Goal: Information Seeking & Learning: Learn about a topic

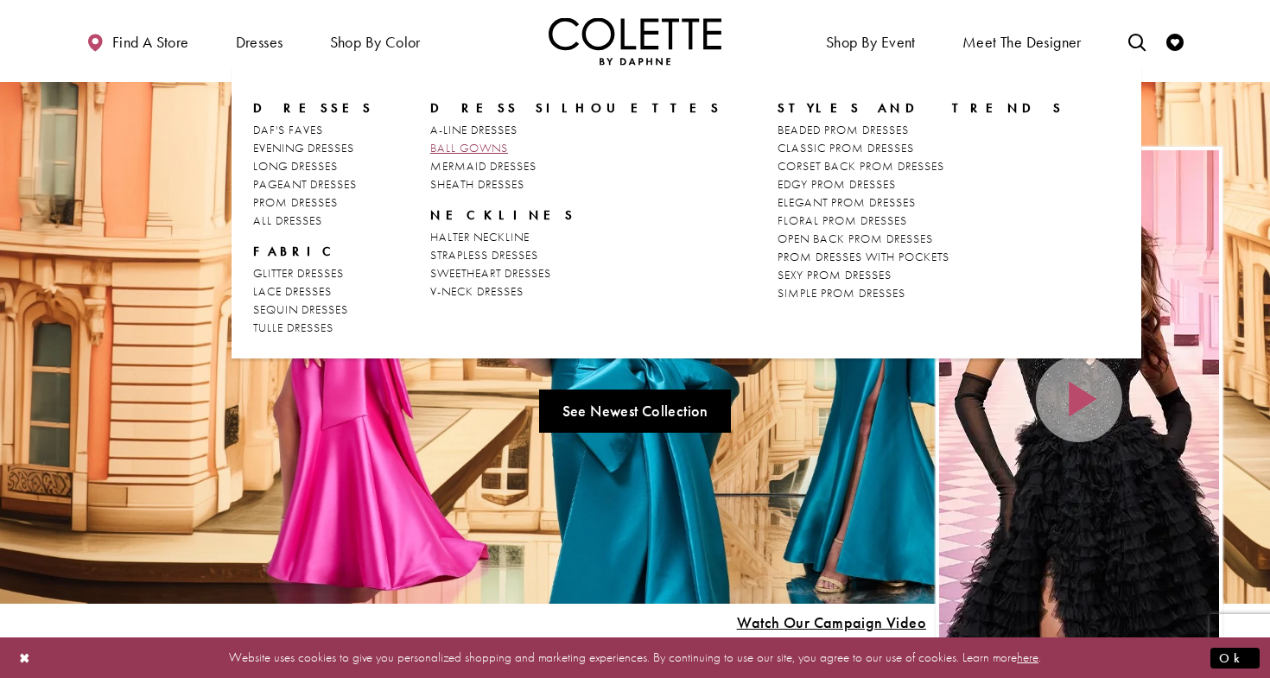
click at [473, 148] on span "BALL GOWNS" at bounding box center [469, 148] width 78 height 16
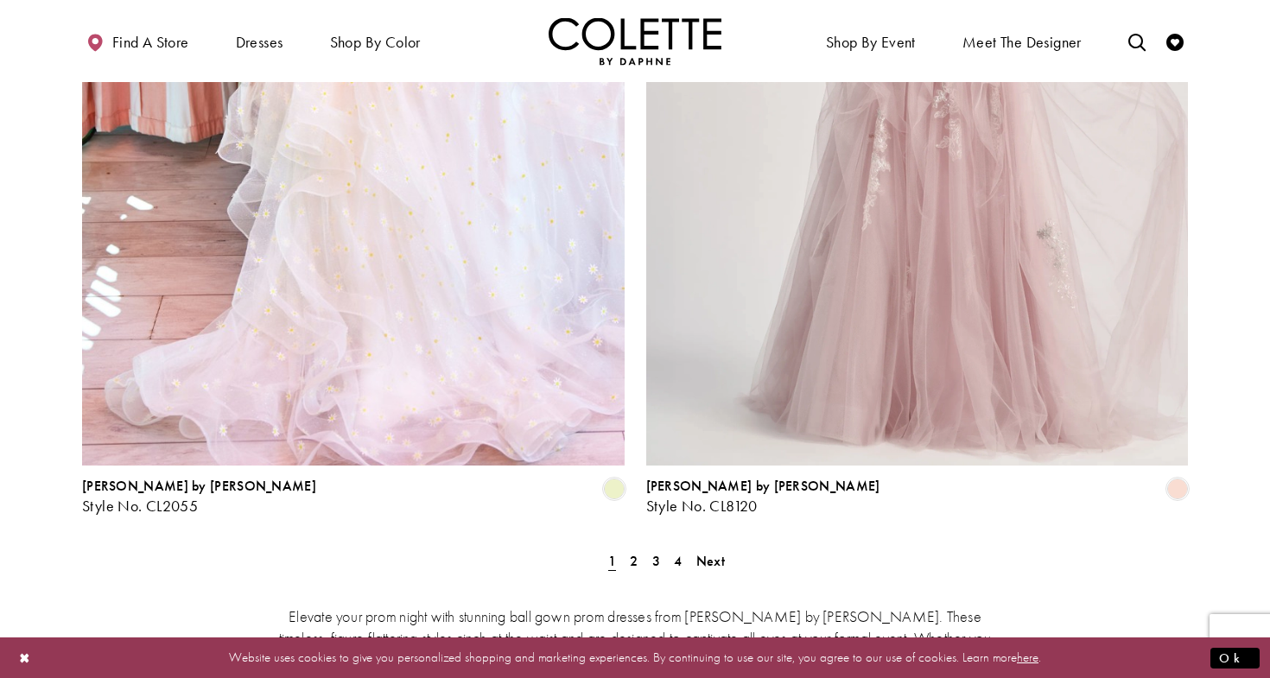
scroll to position [3216, 0]
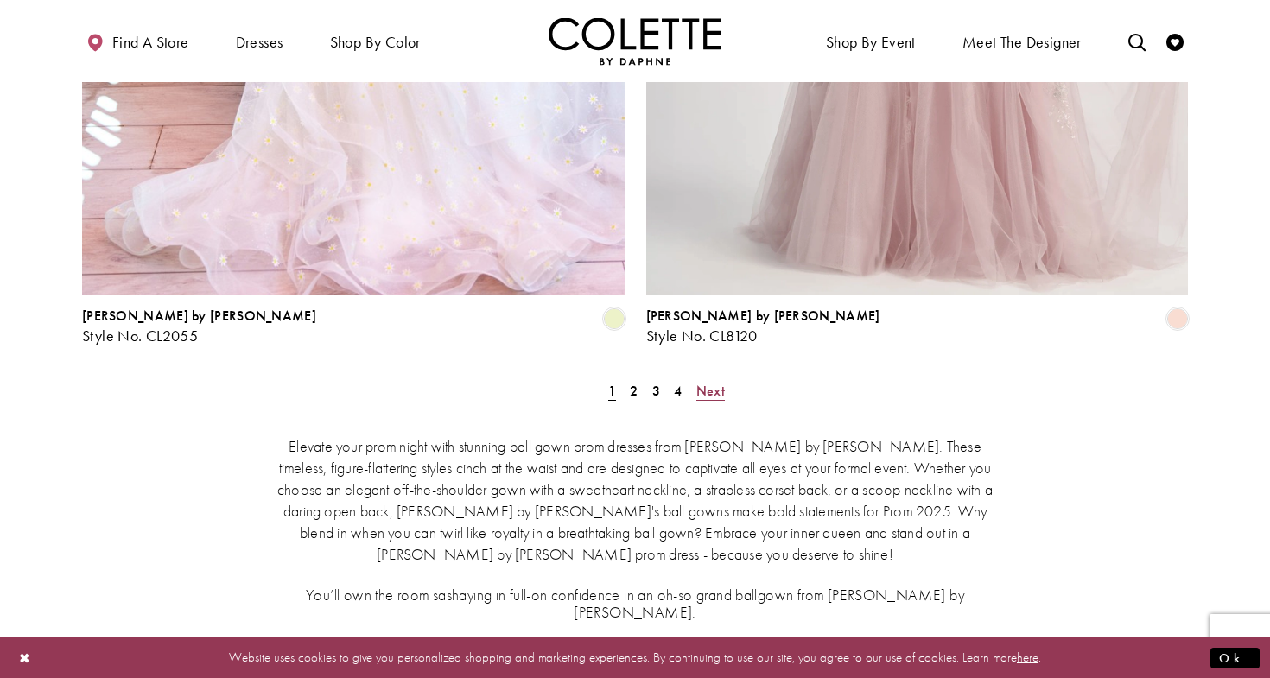
click at [719, 382] on span "Next" at bounding box center [710, 391] width 29 height 18
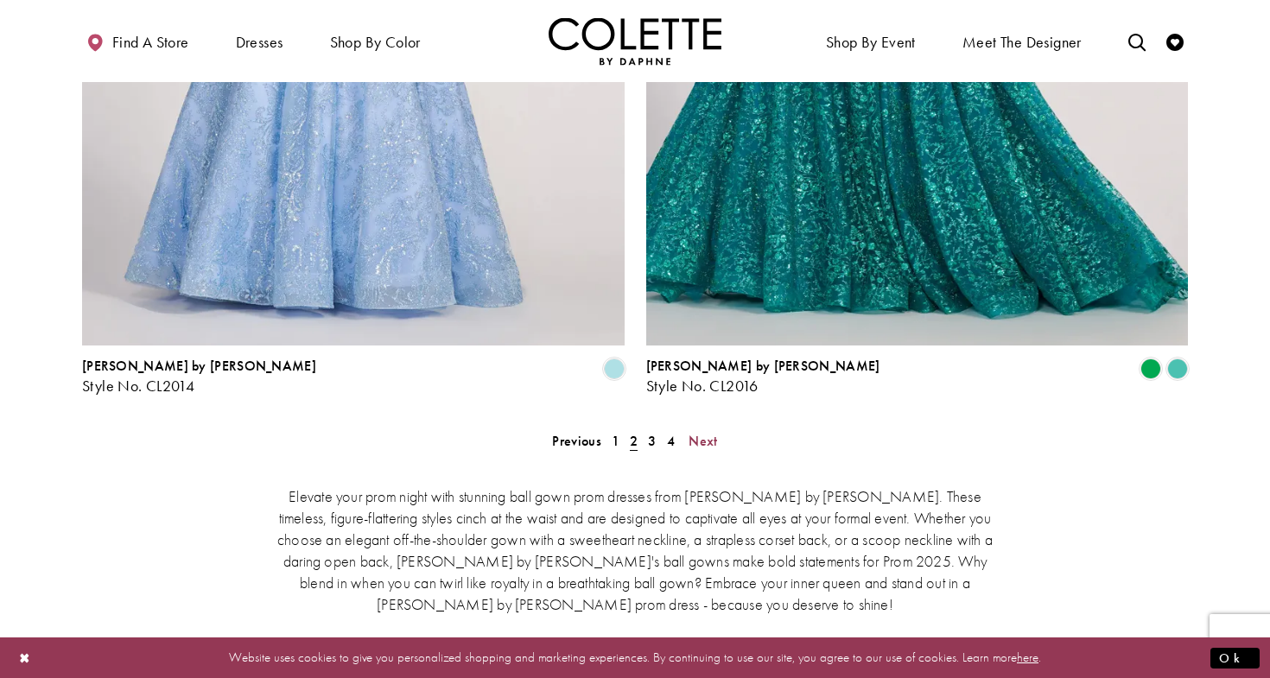
scroll to position [3174, 0]
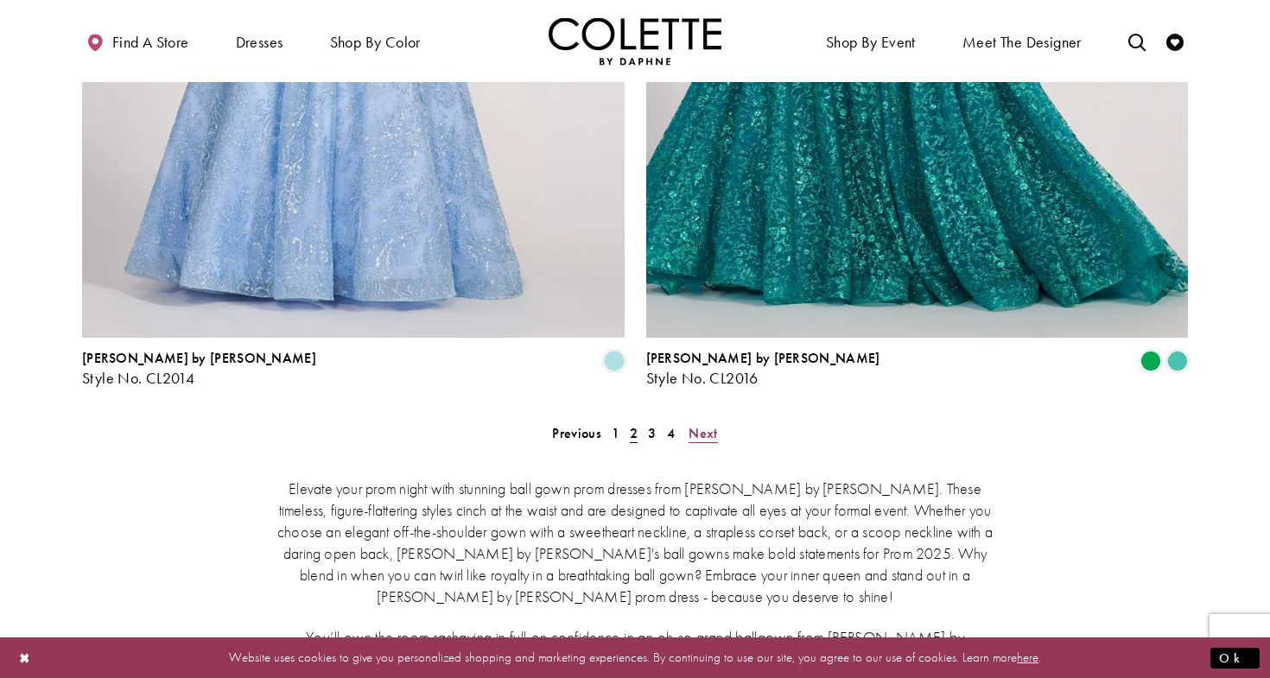
click at [700, 424] on span "Next" at bounding box center [703, 433] width 29 height 18
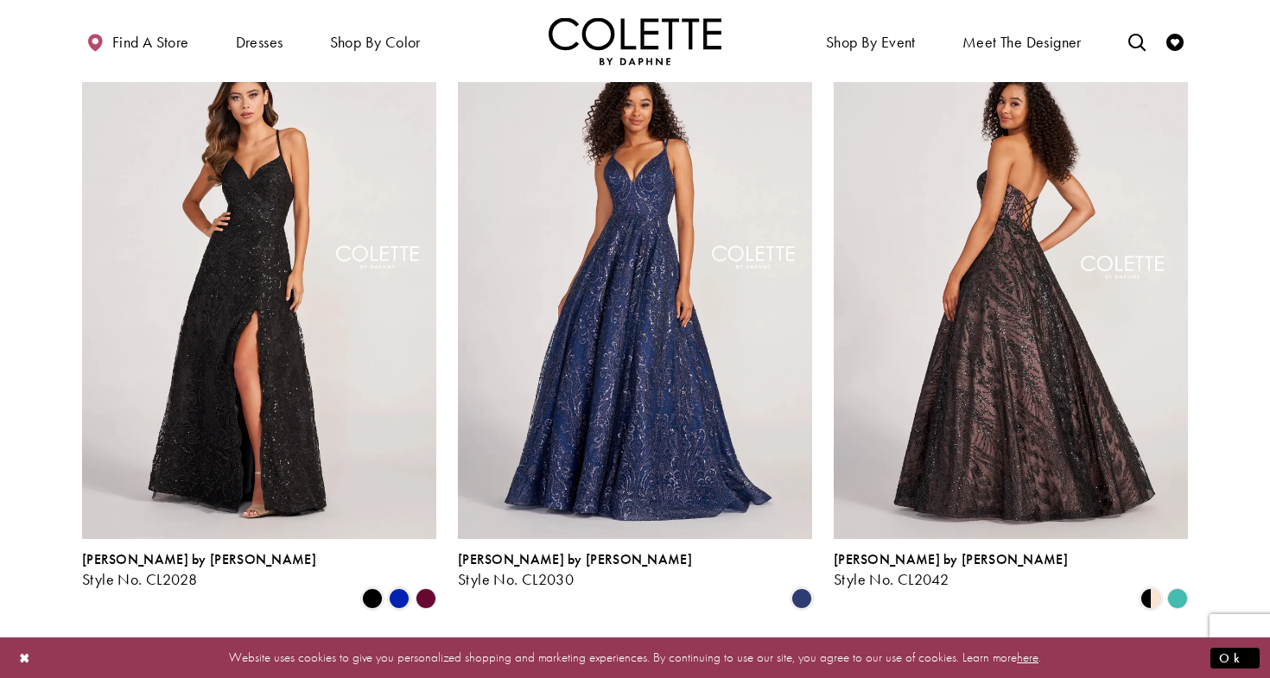
scroll to position [1431, 0]
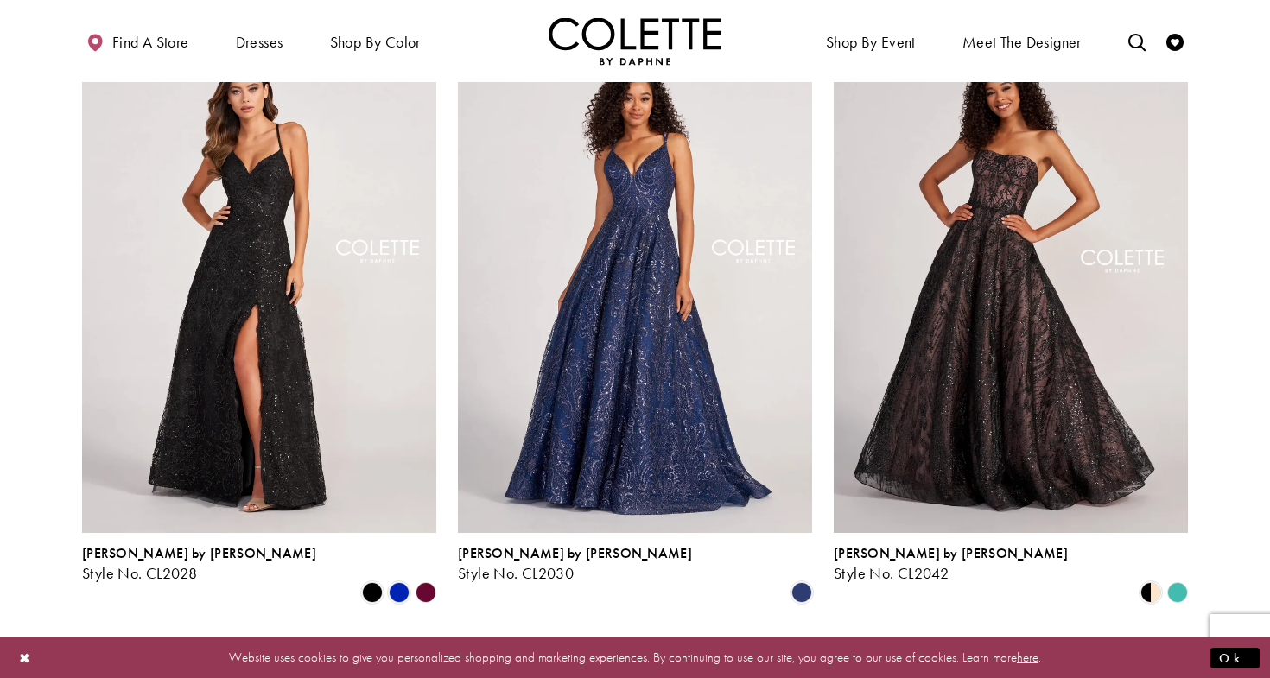
click at [1177, 580] on polygon "Product List" at bounding box center [1177, 593] width 27 height 27
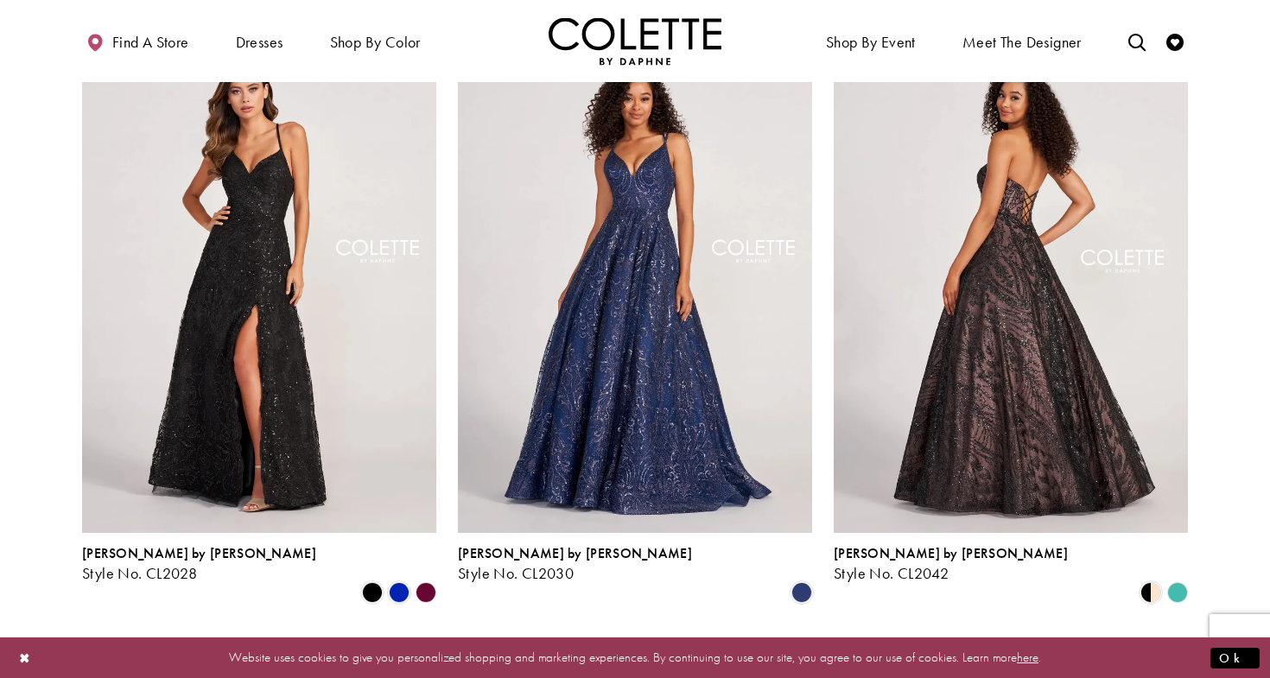
click at [1109, 444] on img "Visit Colette by Daphne Style No. CL2042 Page" at bounding box center [1011, 275] width 354 height 515
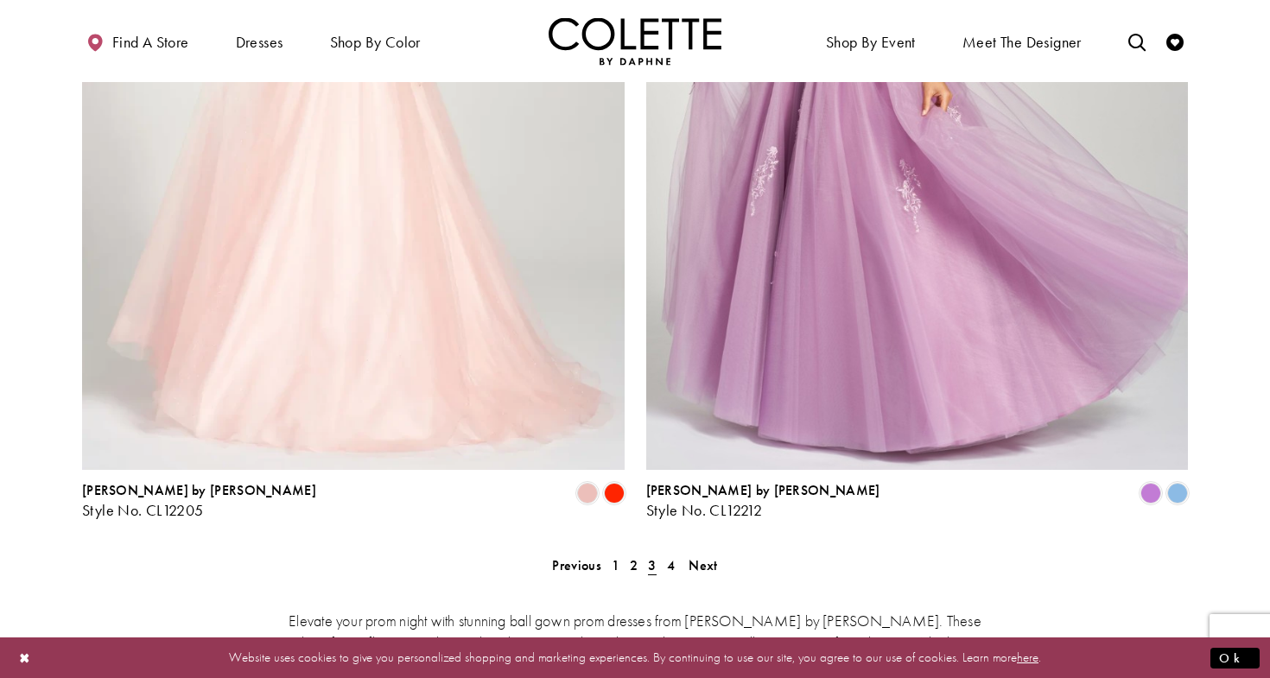
scroll to position [3114, 0]
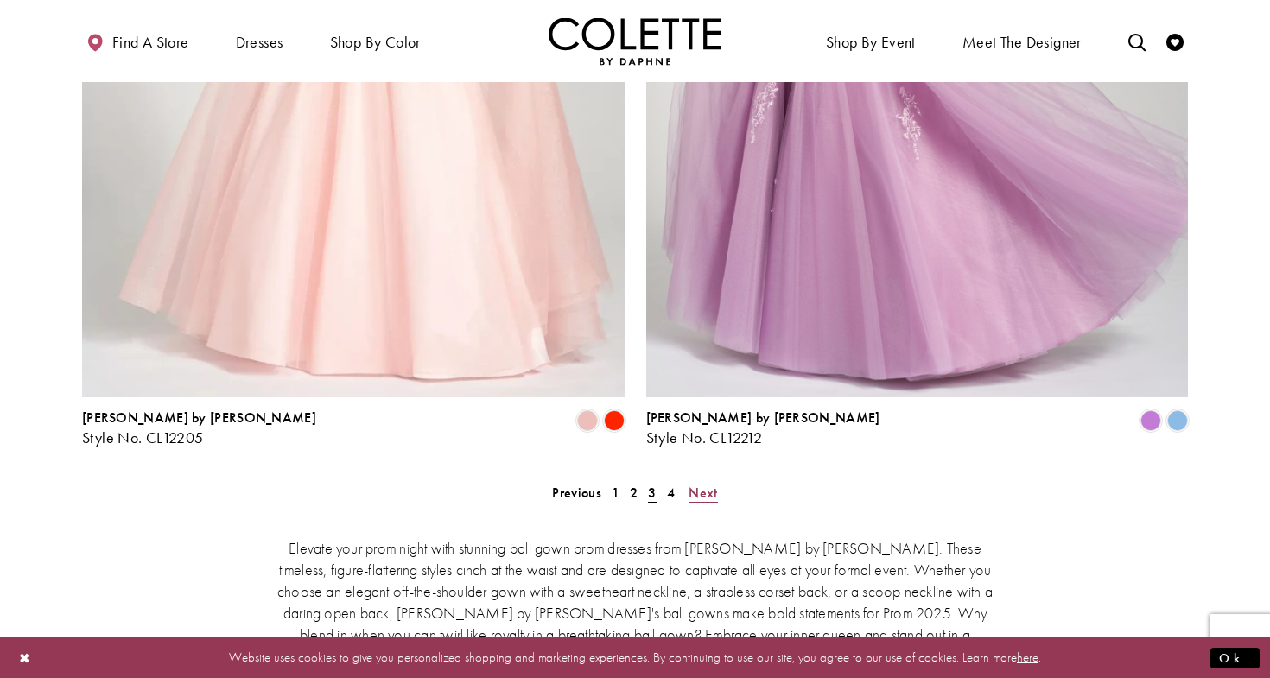
click at [706, 484] on span "Next" at bounding box center [703, 493] width 29 height 18
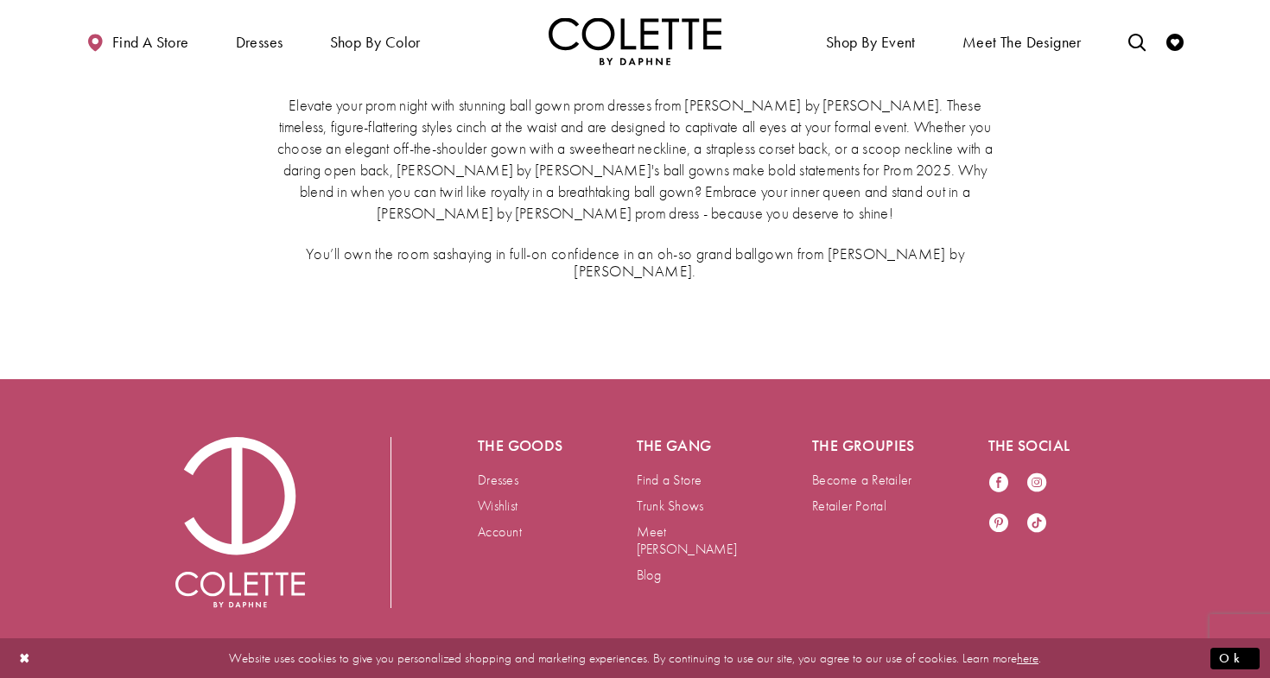
scroll to position [3099, 0]
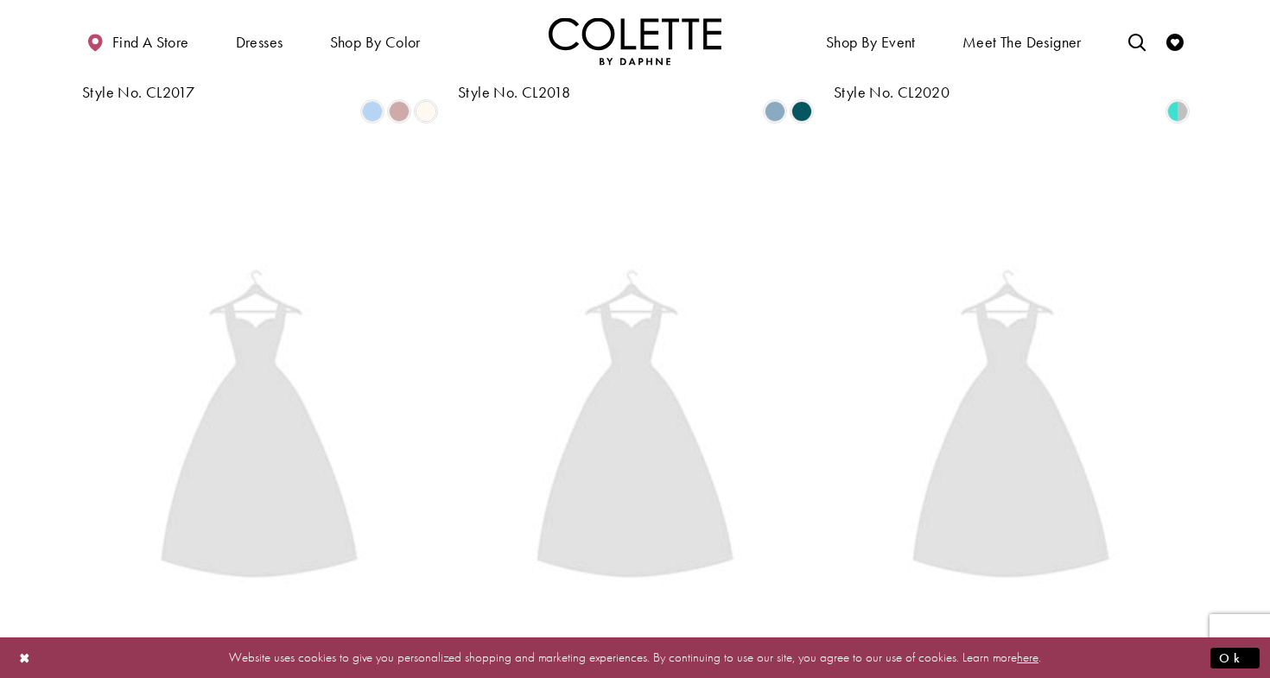
scroll to position [93, 0]
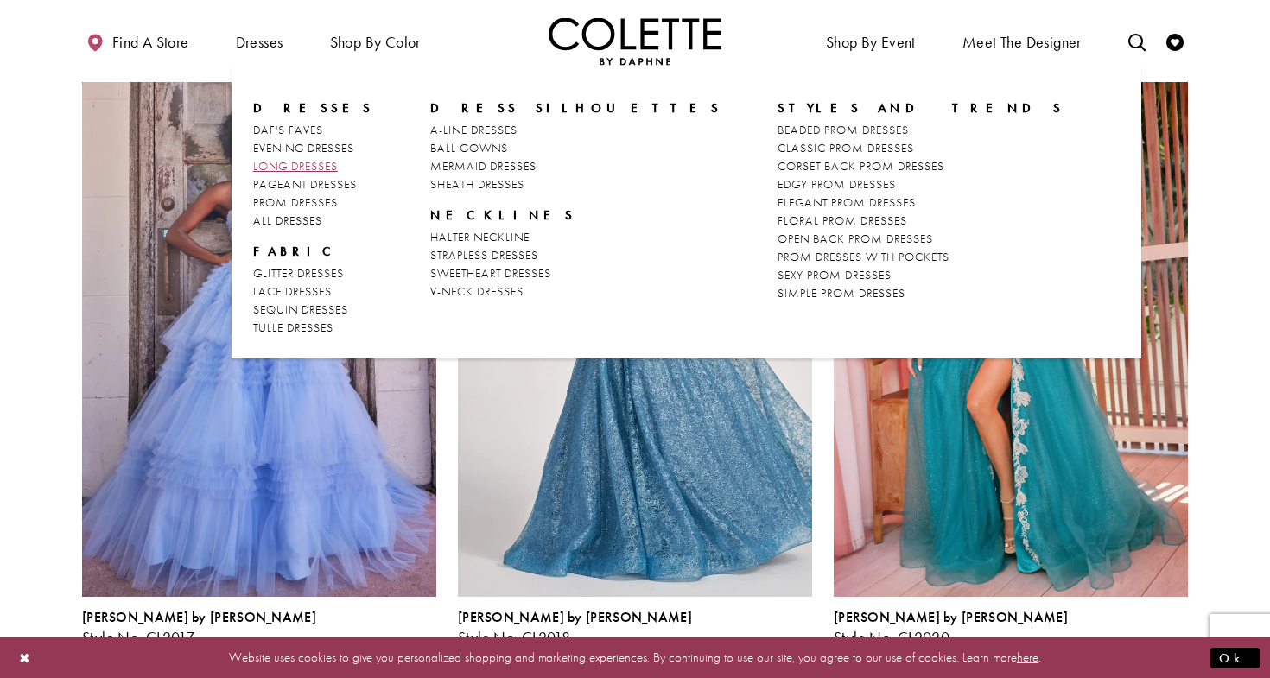
click at [286, 160] on span "LONG DRESSES" at bounding box center [295, 166] width 85 height 16
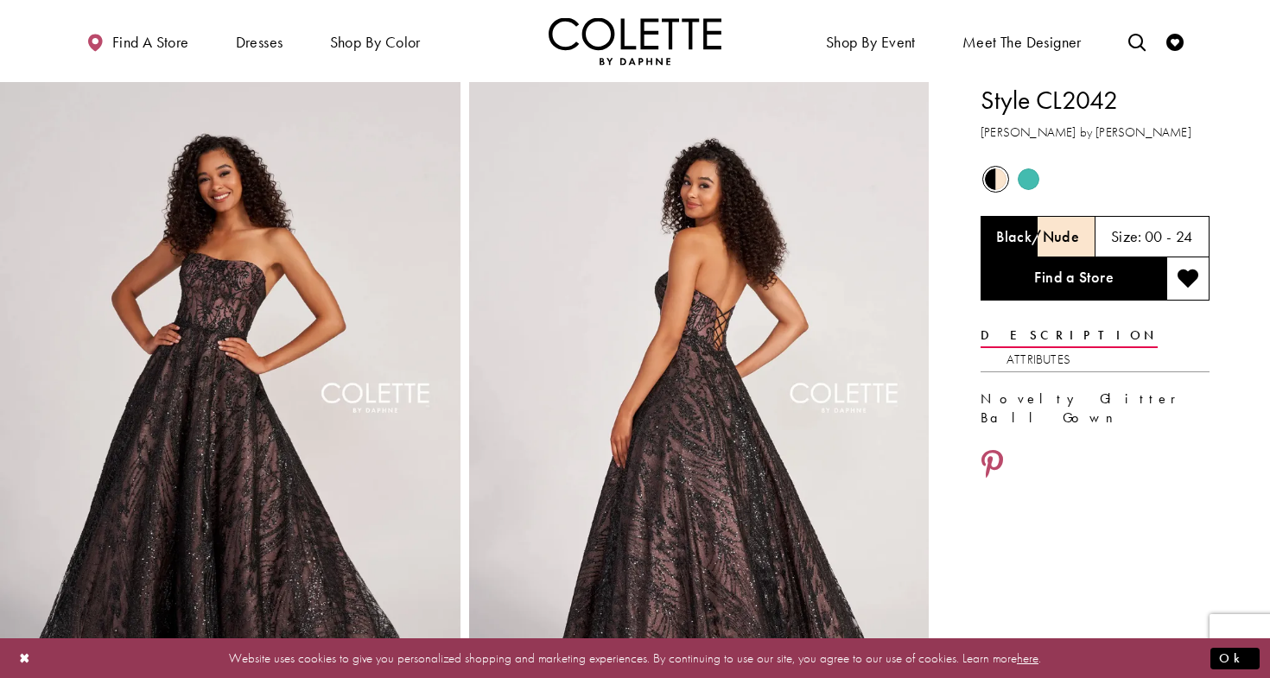
click at [1026, 175] on span "Product color controls state depends on size chosen" at bounding box center [1029, 179] width 22 height 22
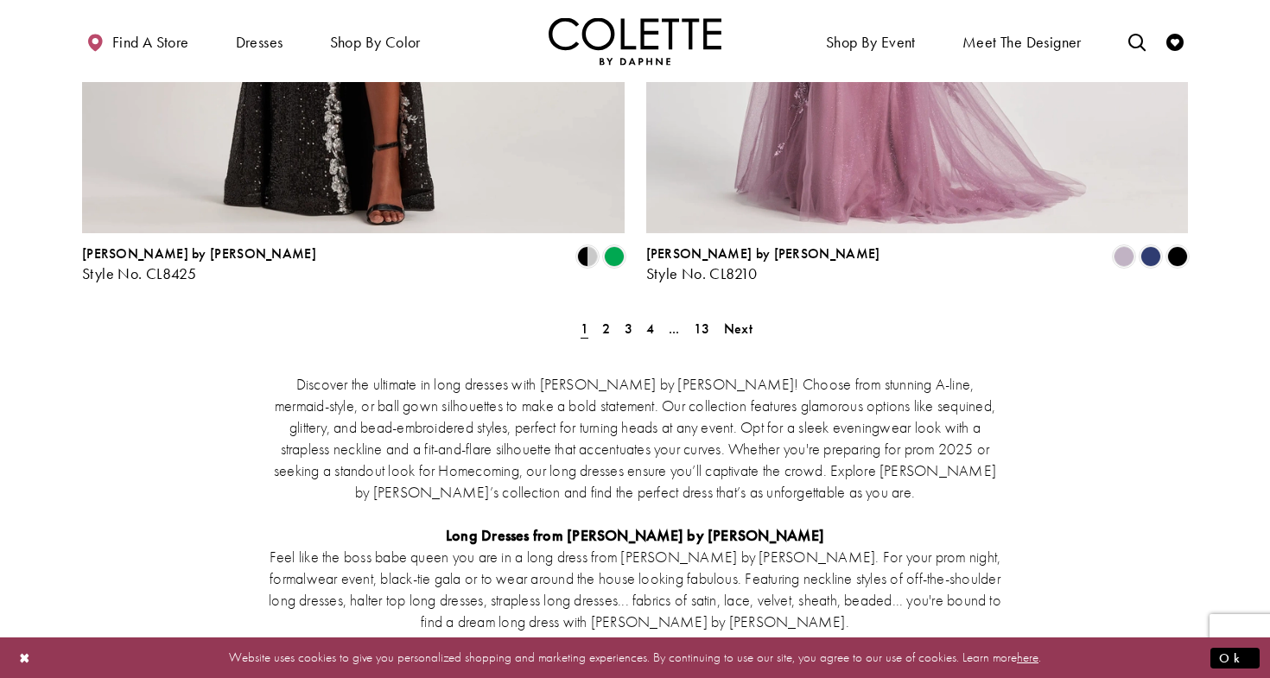
scroll to position [3297, 0]
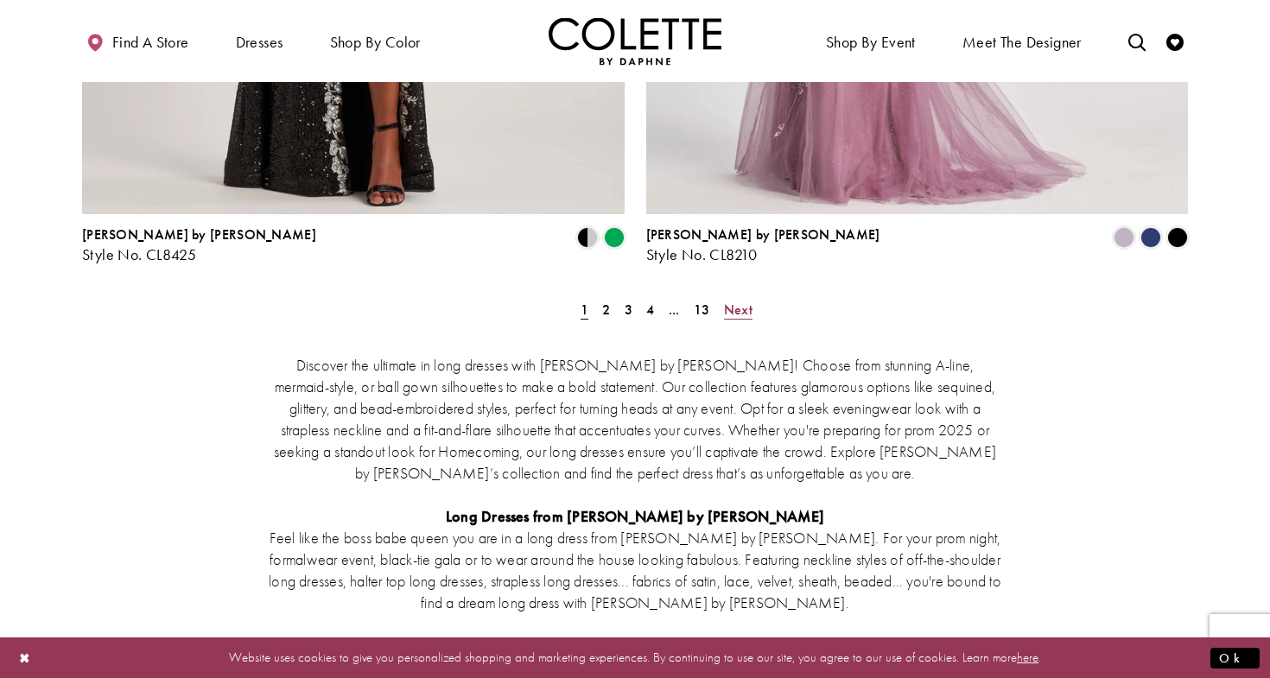
click at [735, 301] on span "Next" at bounding box center [738, 310] width 29 height 18
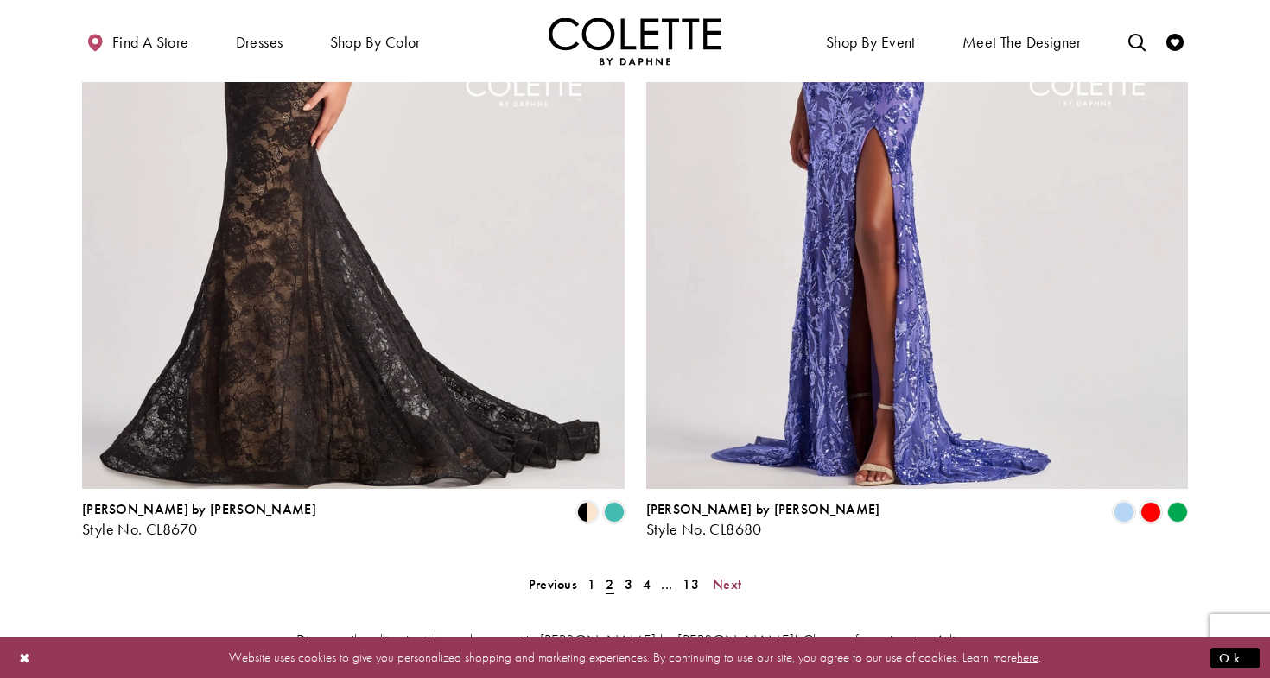
scroll to position [3026, 0]
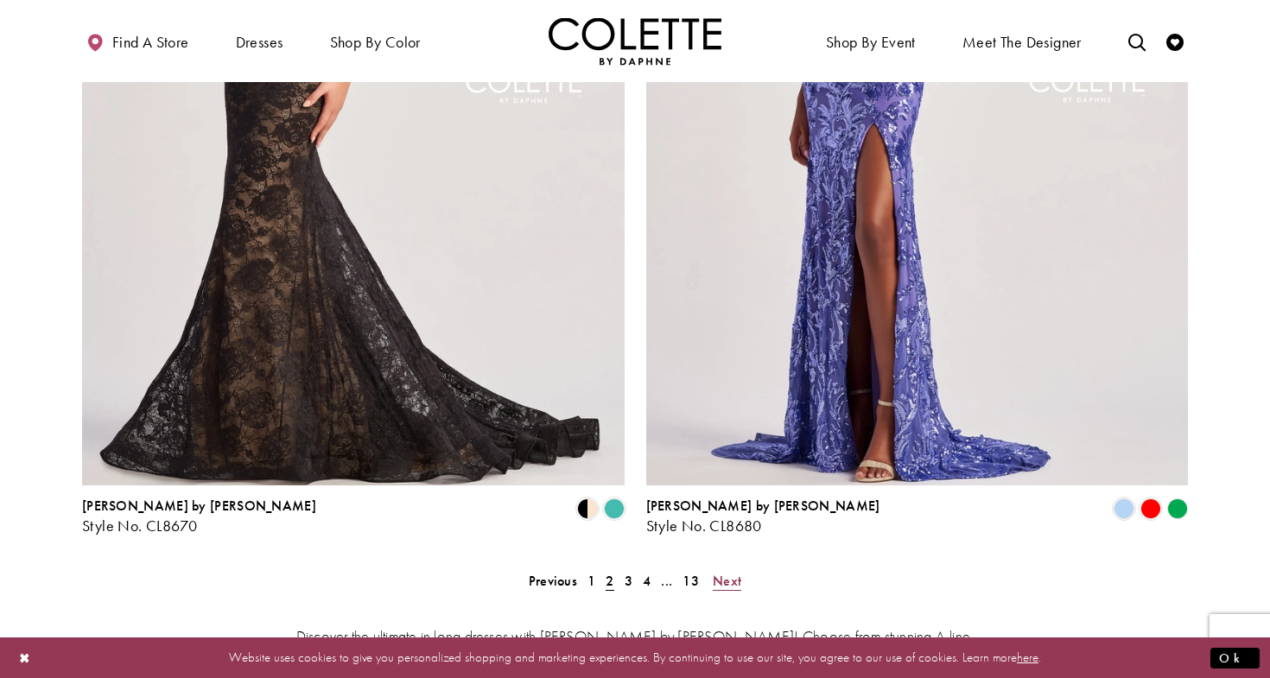
click at [725, 572] on span "Next" at bounding box center [727, 581] width 29 height 18
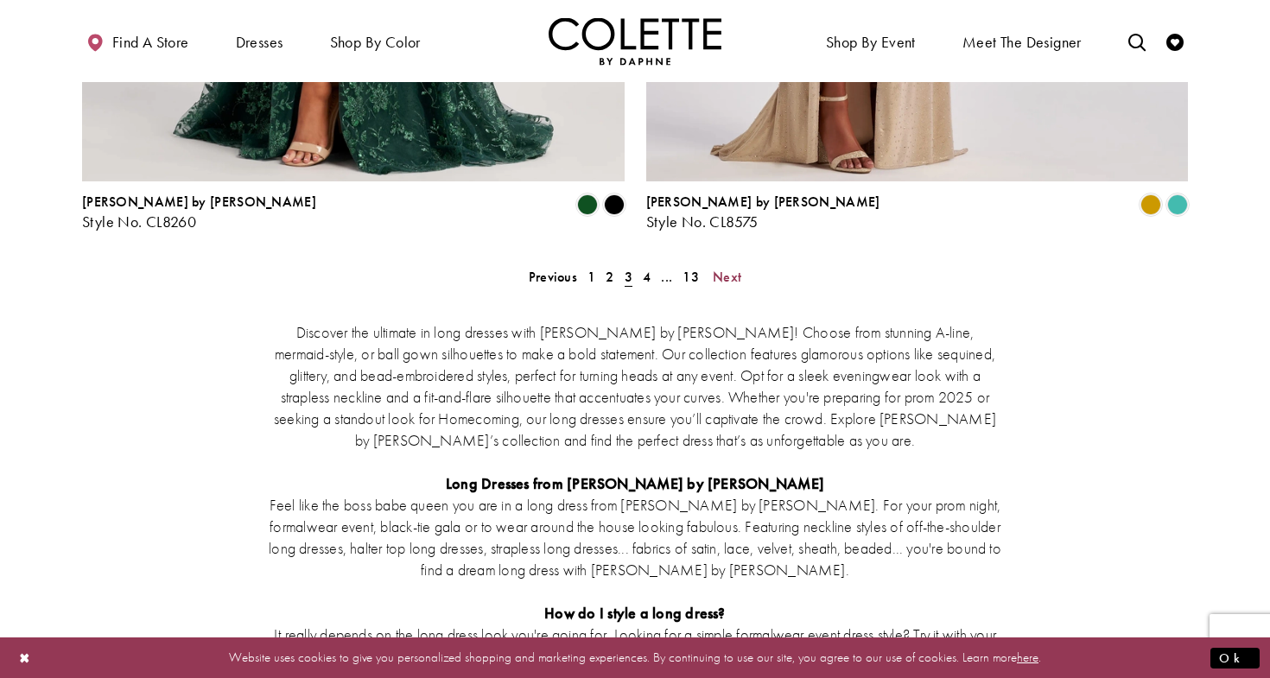
scroll to position [3263, 0]
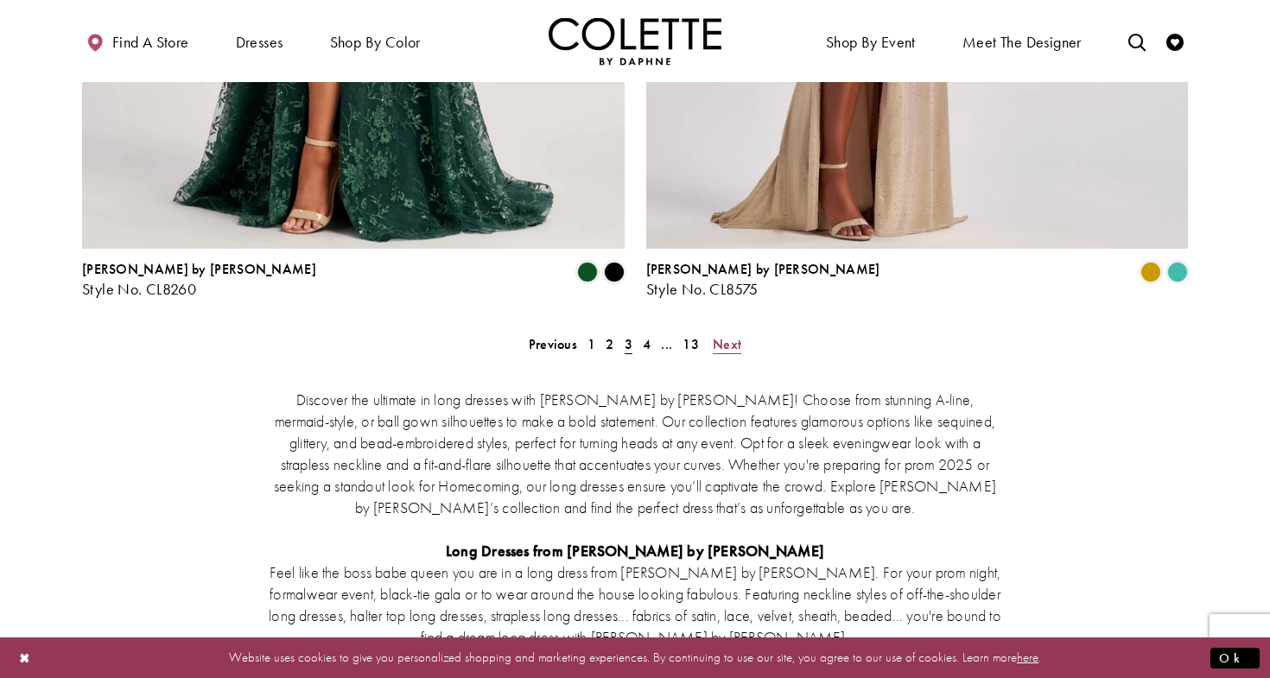
click at [727, 335] on span "Next" at bounding box center [727, 344] width 29 height 18
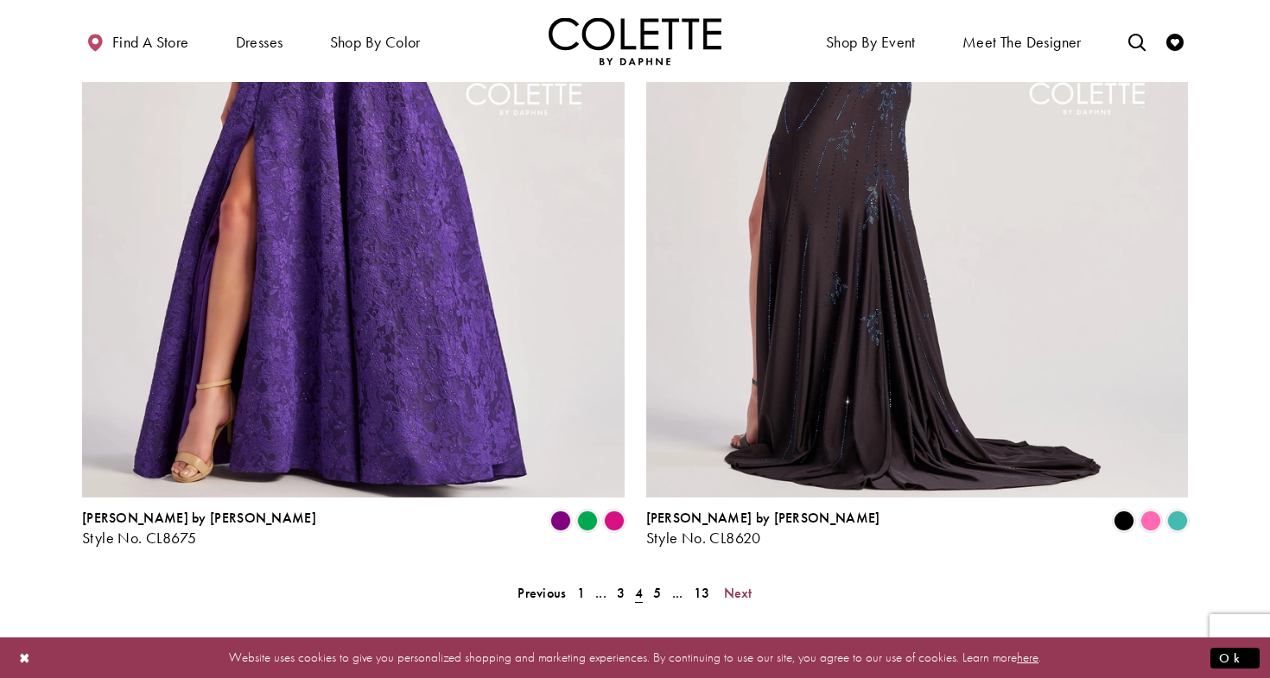
scroll to position [3217, 0]
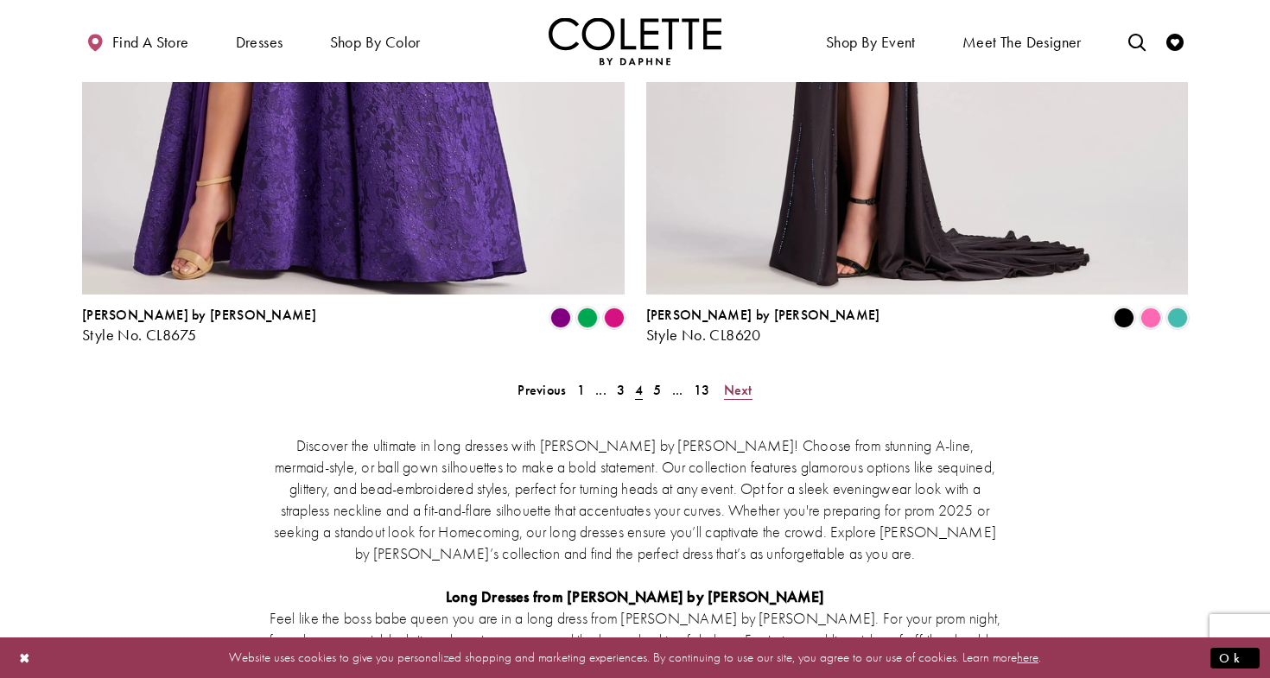
click at [738, 381] on span "Next" at bounding box center [738, 390] width 29 height 18
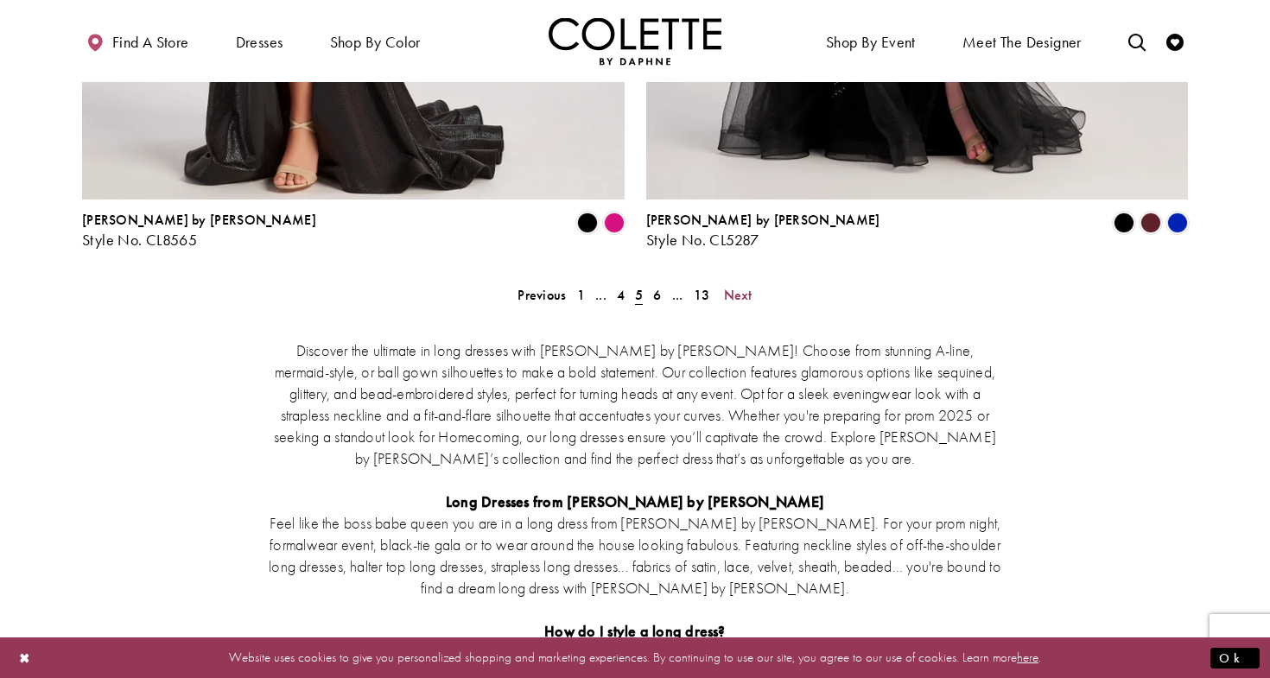
scroll to position [3274, 0]
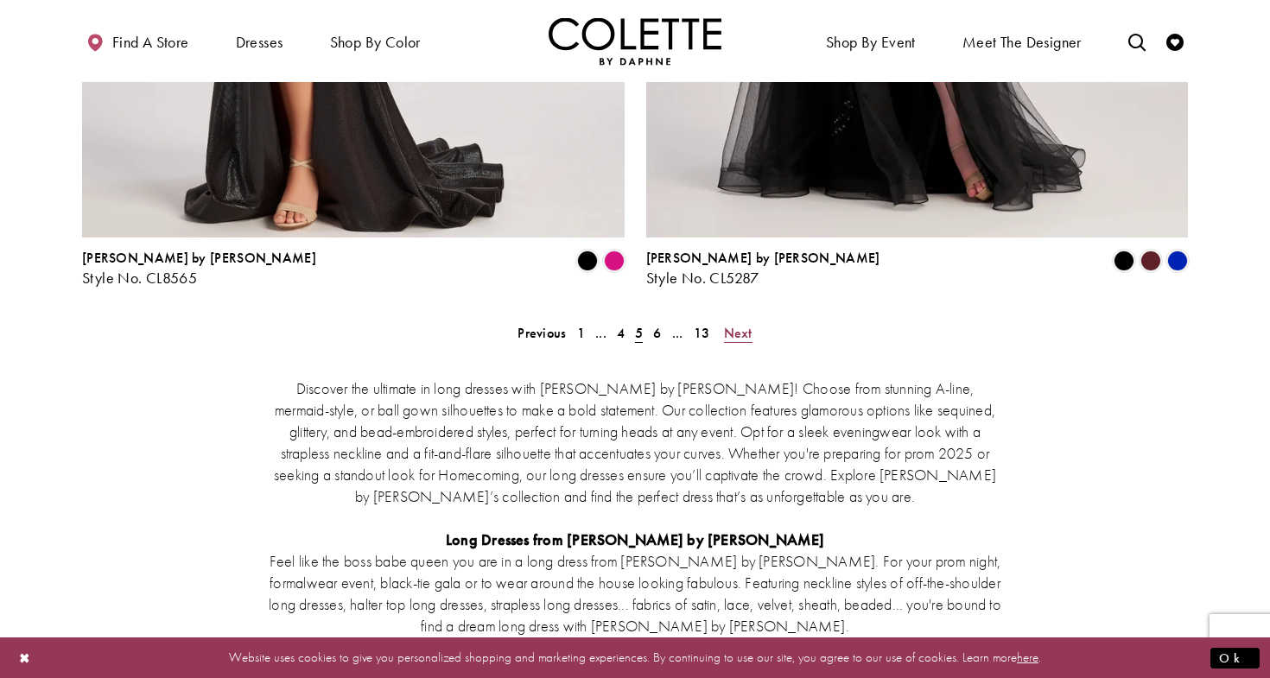
click at [743, 324] on span "Next" at bounding box center [738, 333] width 29 height 18
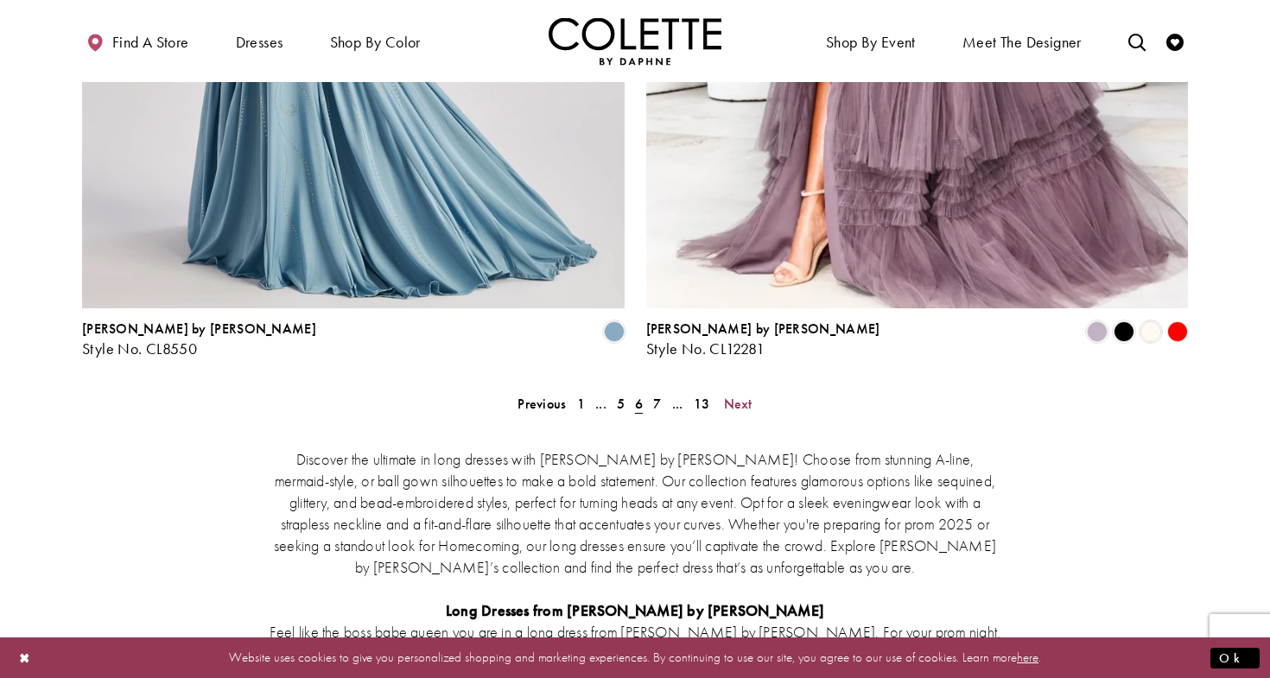
scroll to position [3233, 0]
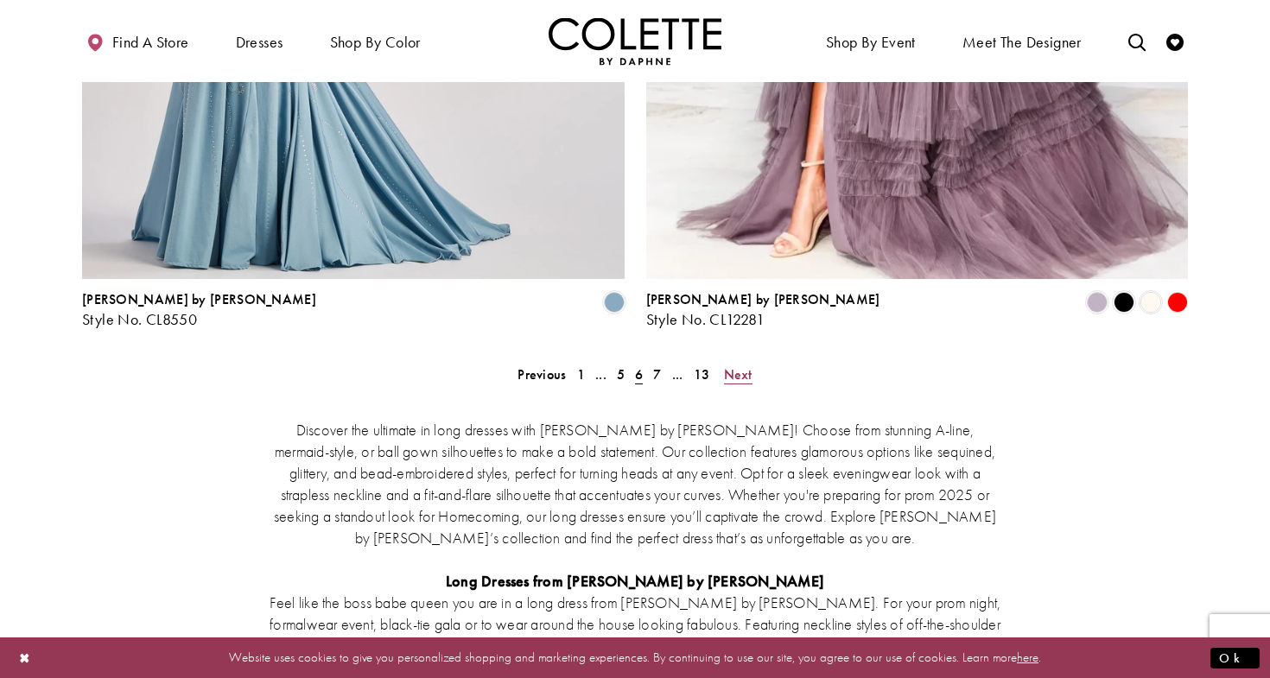
click at [733, 365] on span "Next" at bounding box center [738, 374] width 29 height 18
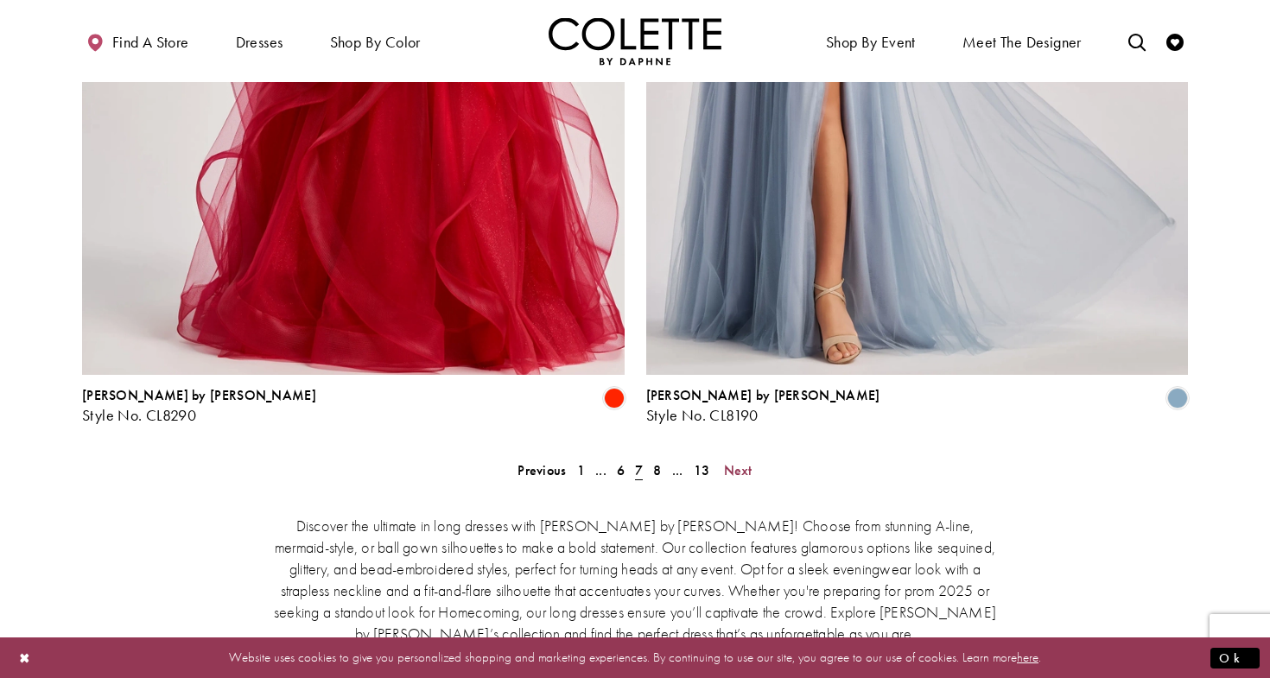
scroll to position [3149, 0]
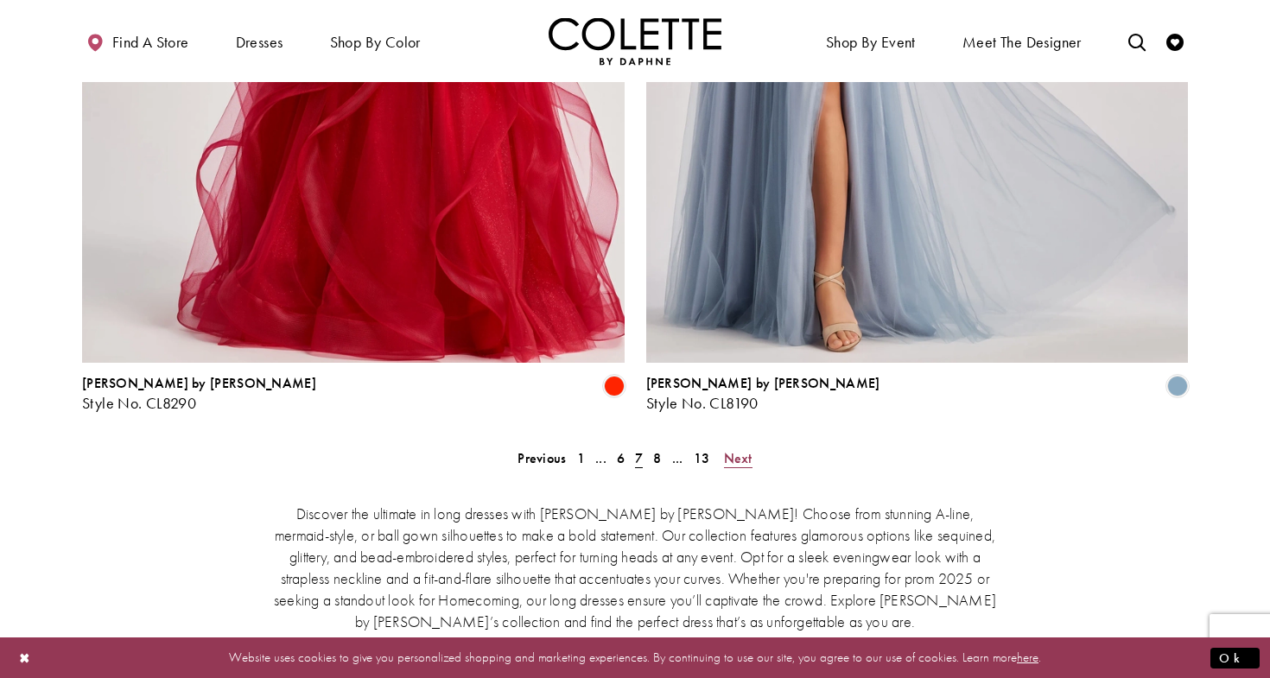
click at [733, 449] on span "Next" at bounding box center [738, 458] width 29 height 18
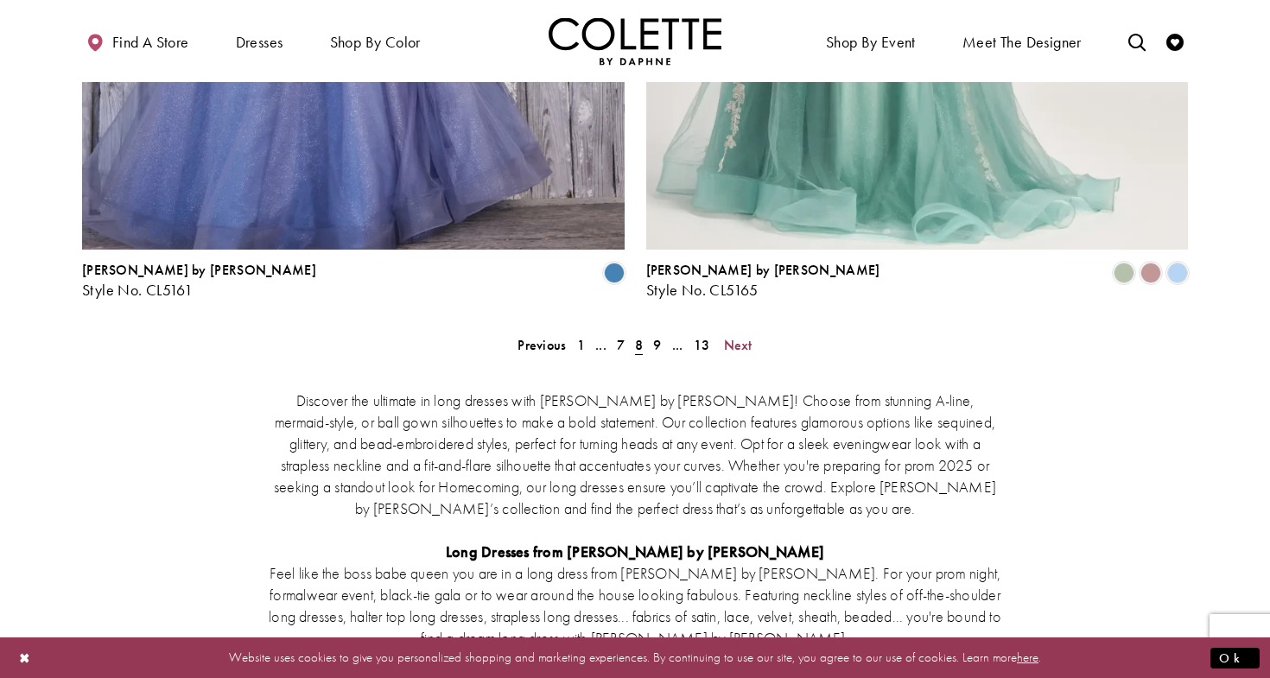
scroll to position [3341, 0]
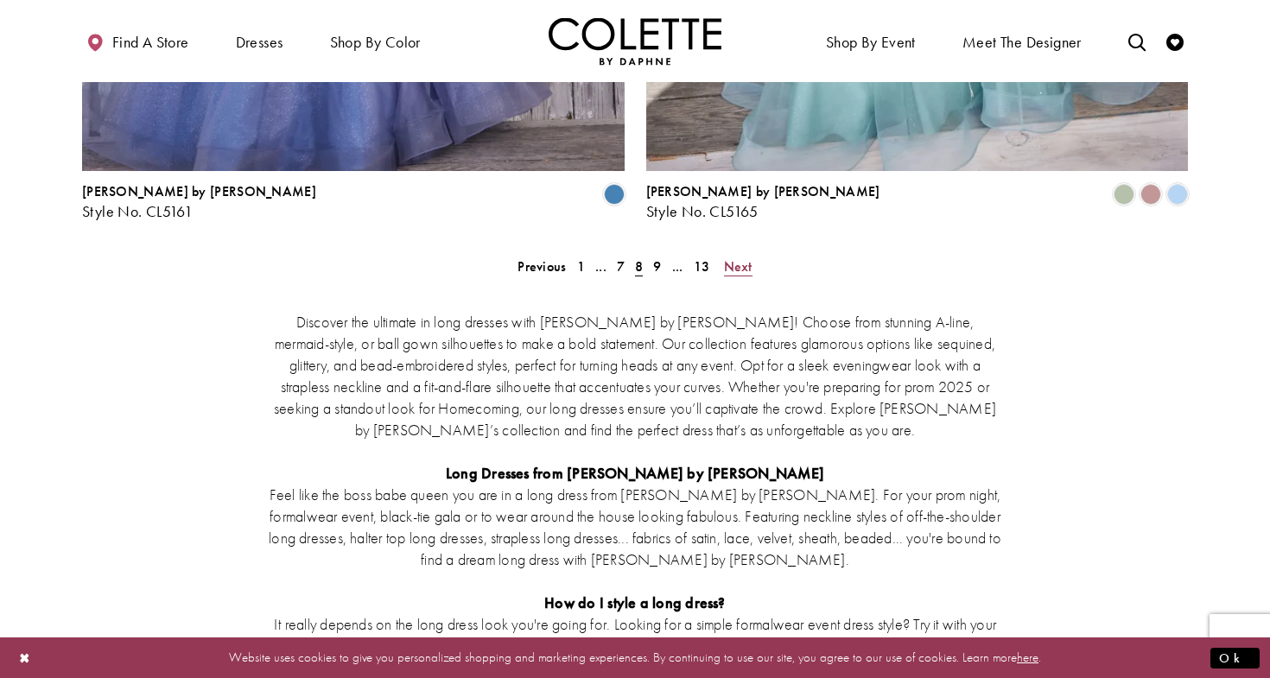
click at [732, 257] on span "Next" at bounding box center [738, 266] width 29 height 18
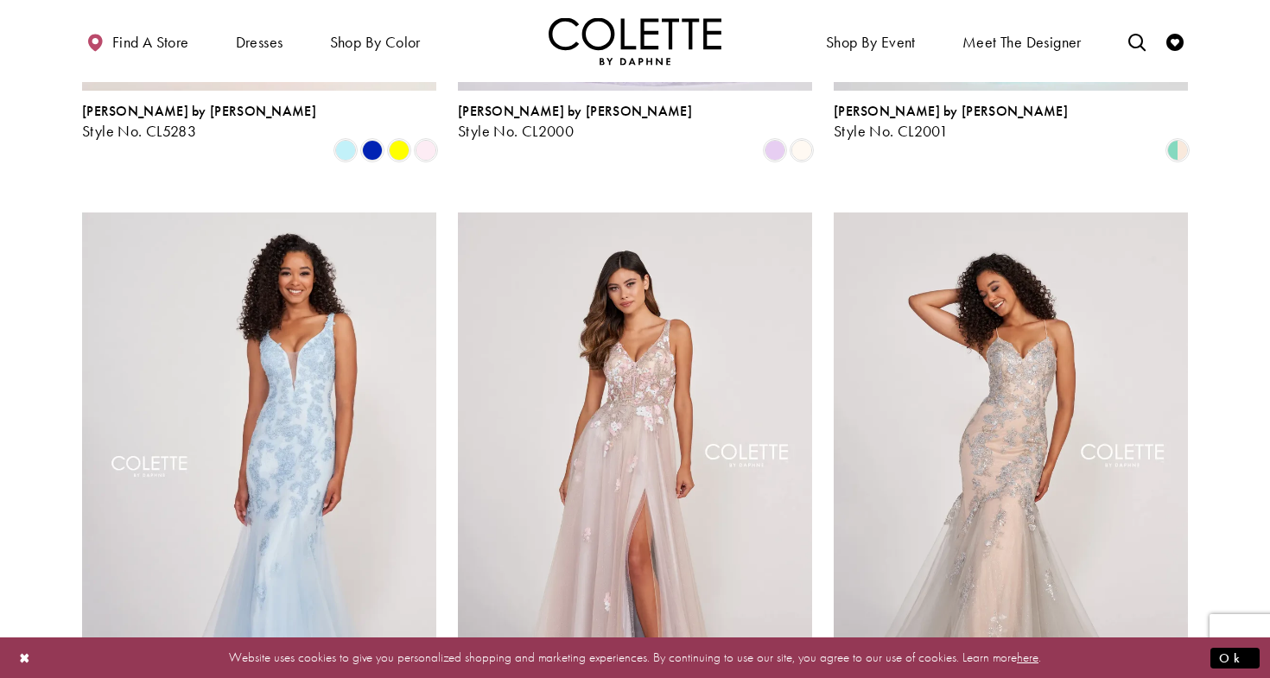
scroll to position [1994, 0]
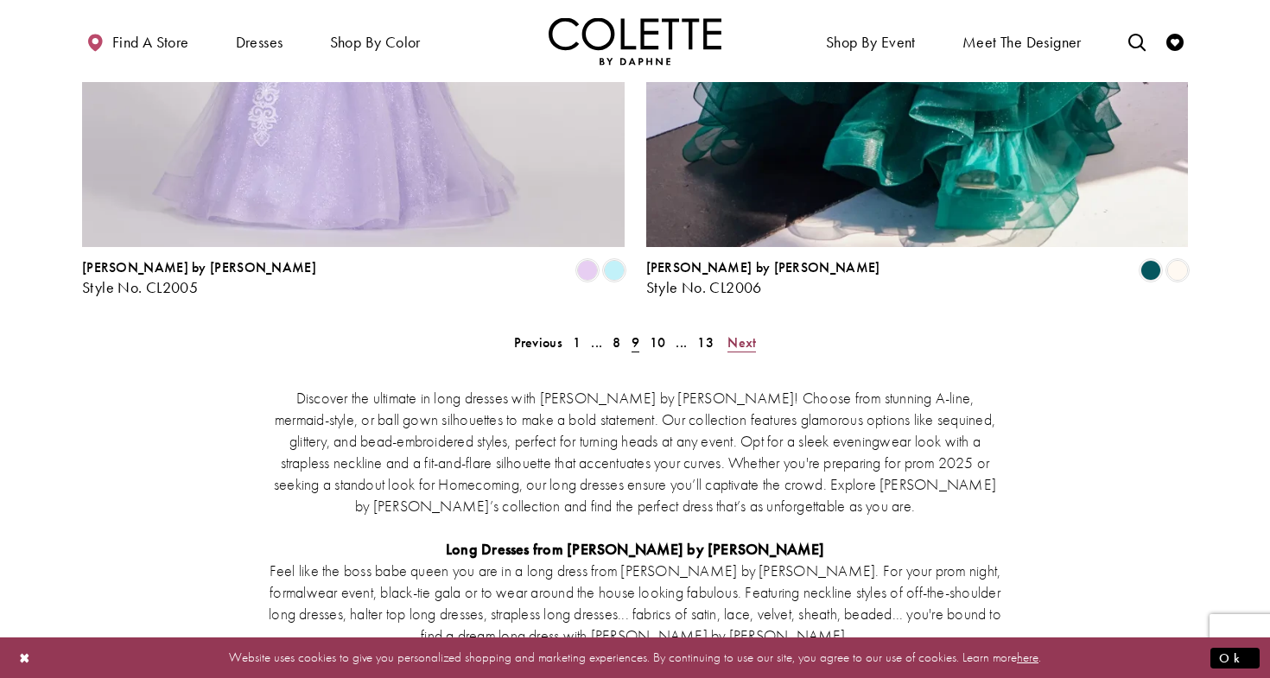
click at [742, 333] on span "Next" at bounding box center [741, 342] width 29 height 18
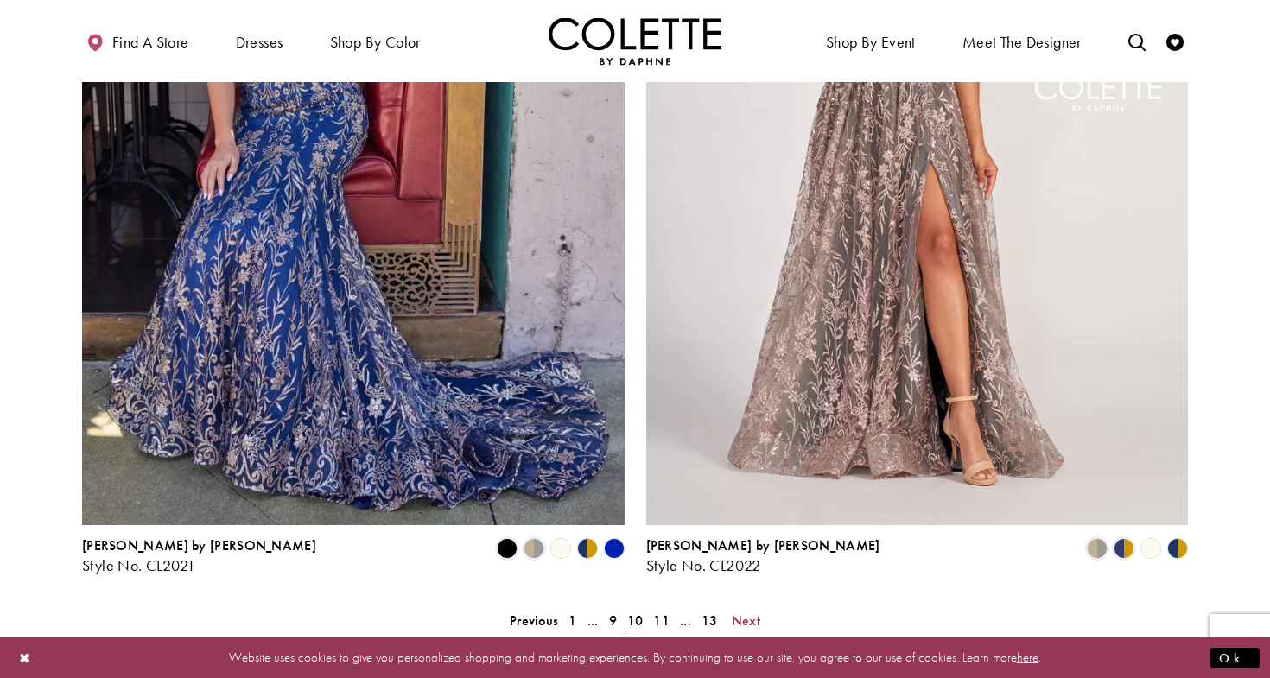
scroll to position [3015, 0]
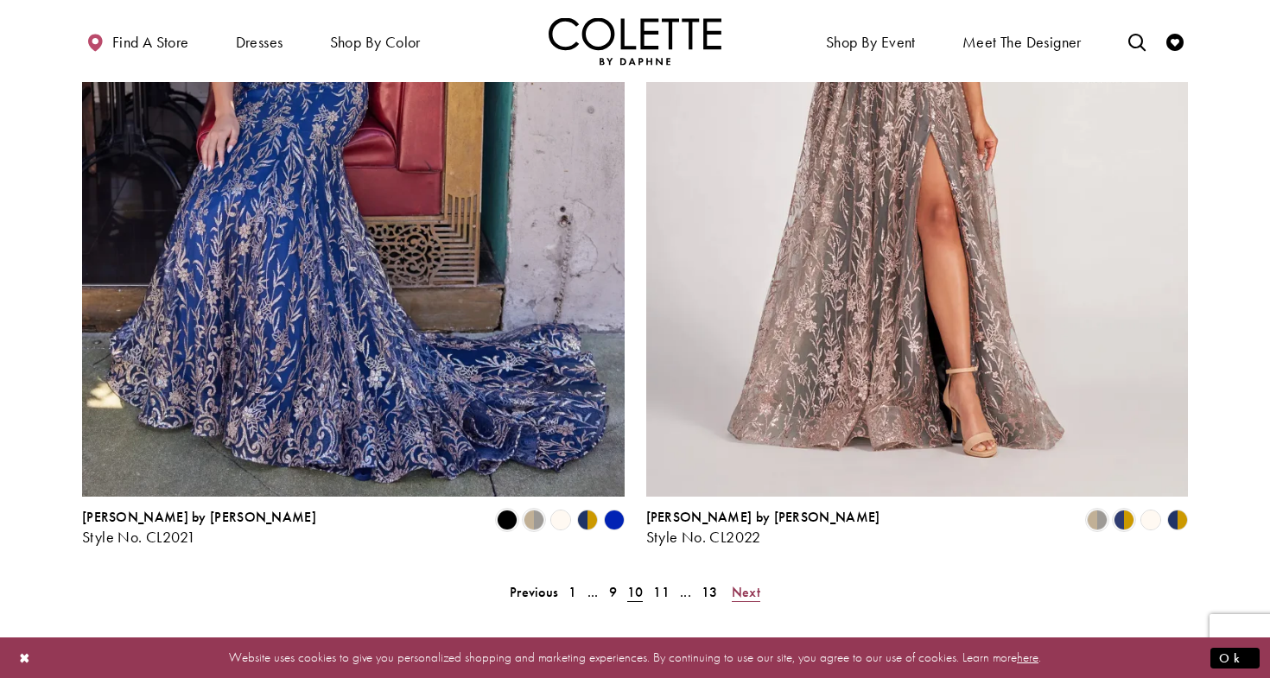
click at [749, 583] on span "Next" at bounding box center [746, 592] width 29 height 18
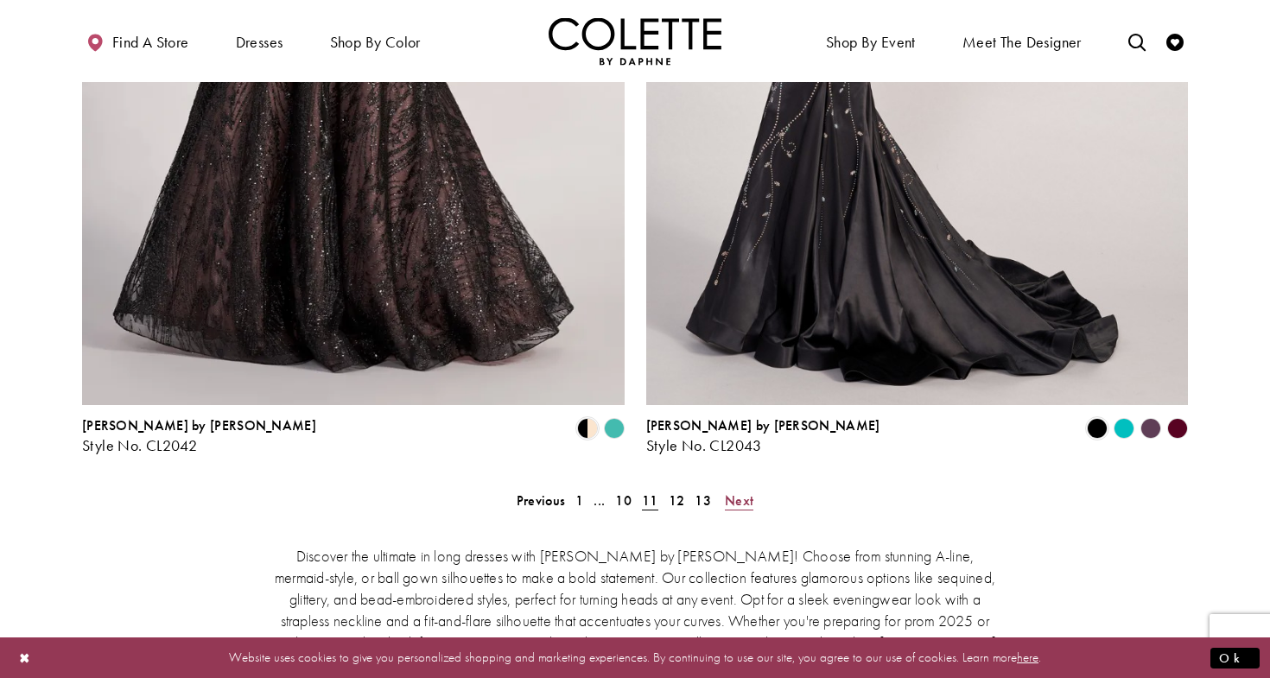
scroll to position [3110, 0]
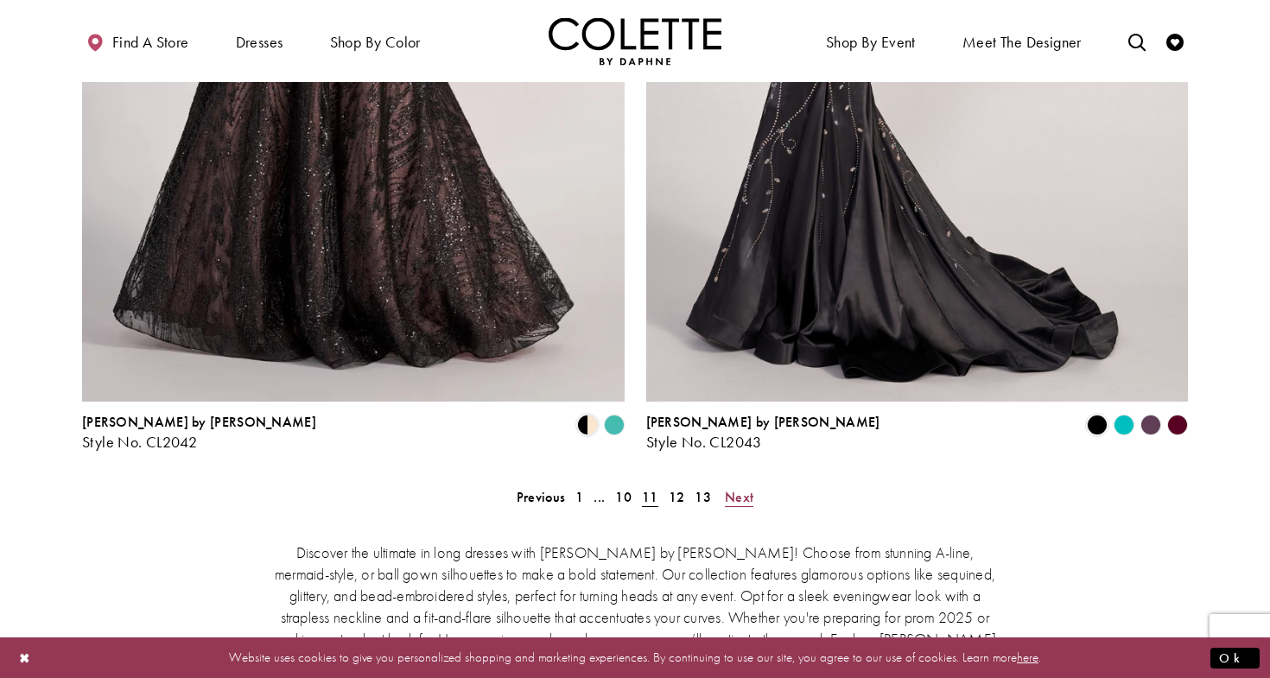
click at [736, 488] on span "Next" at bounding box center [739, 497] width 29 height 18
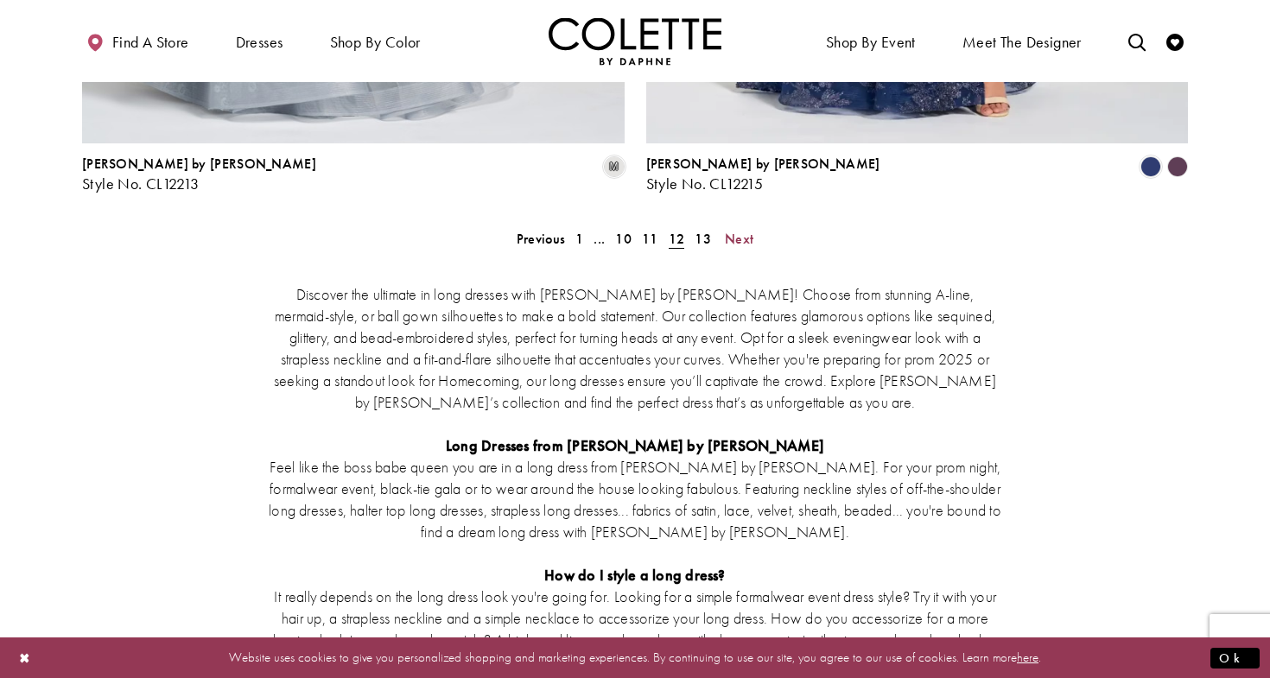
scroll to position [3364, 0]
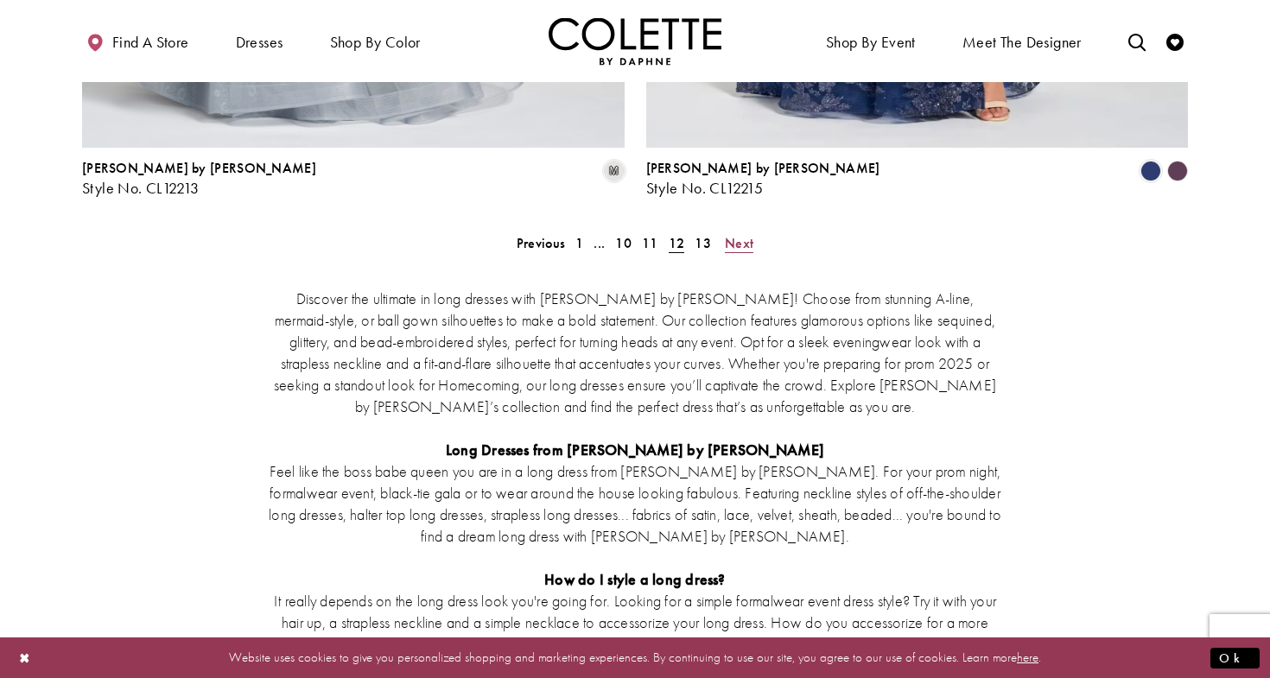
click at [740, 234] on span "Next" at bounding box center [739, 243] width 29 height 18
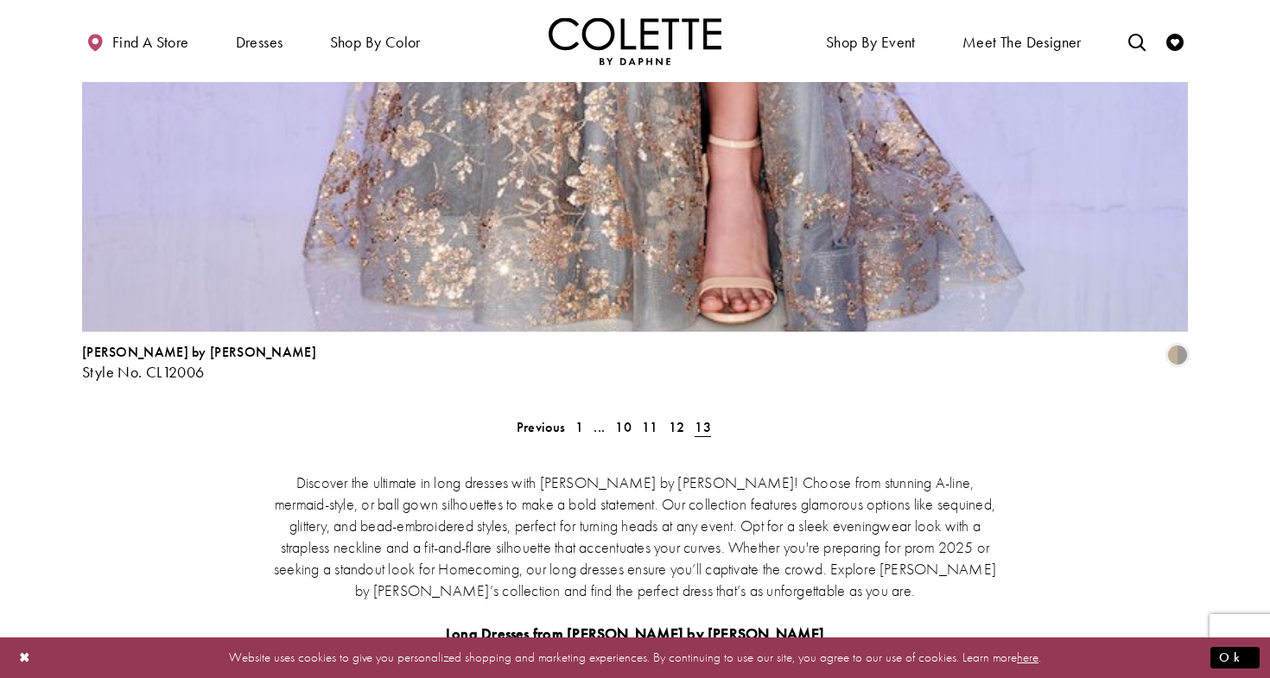
scroll to position [3532, 0]
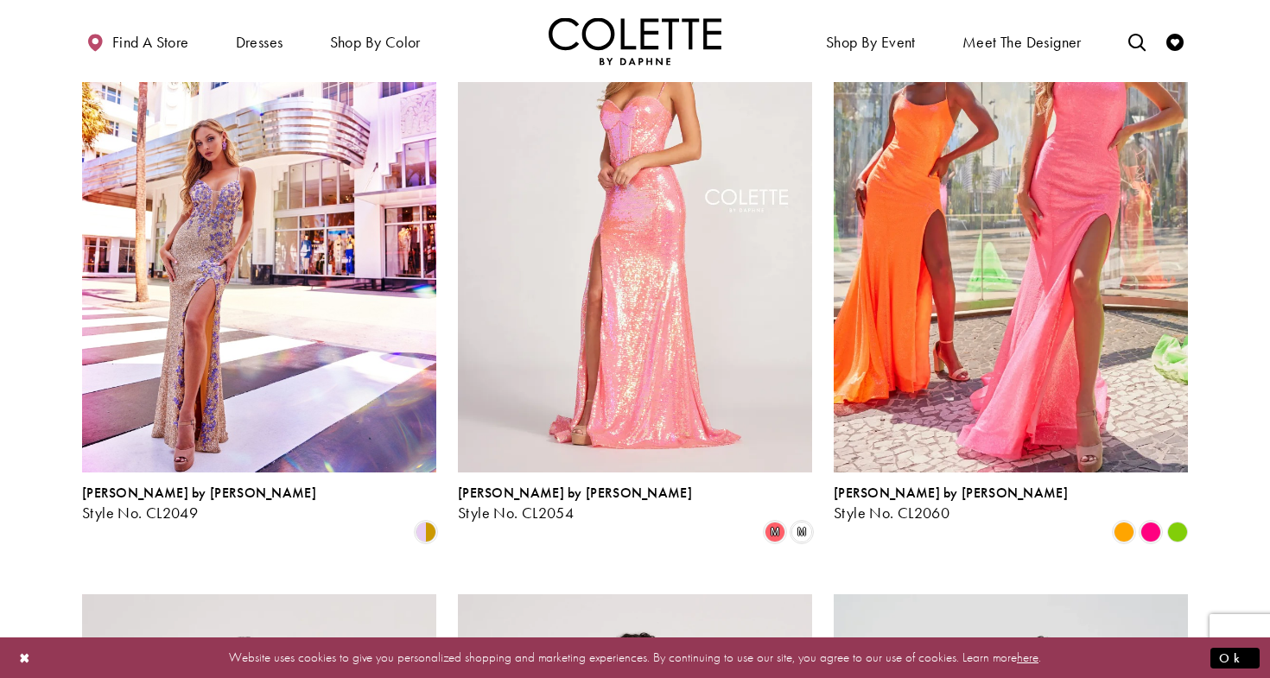
scroll to position [93, 0]
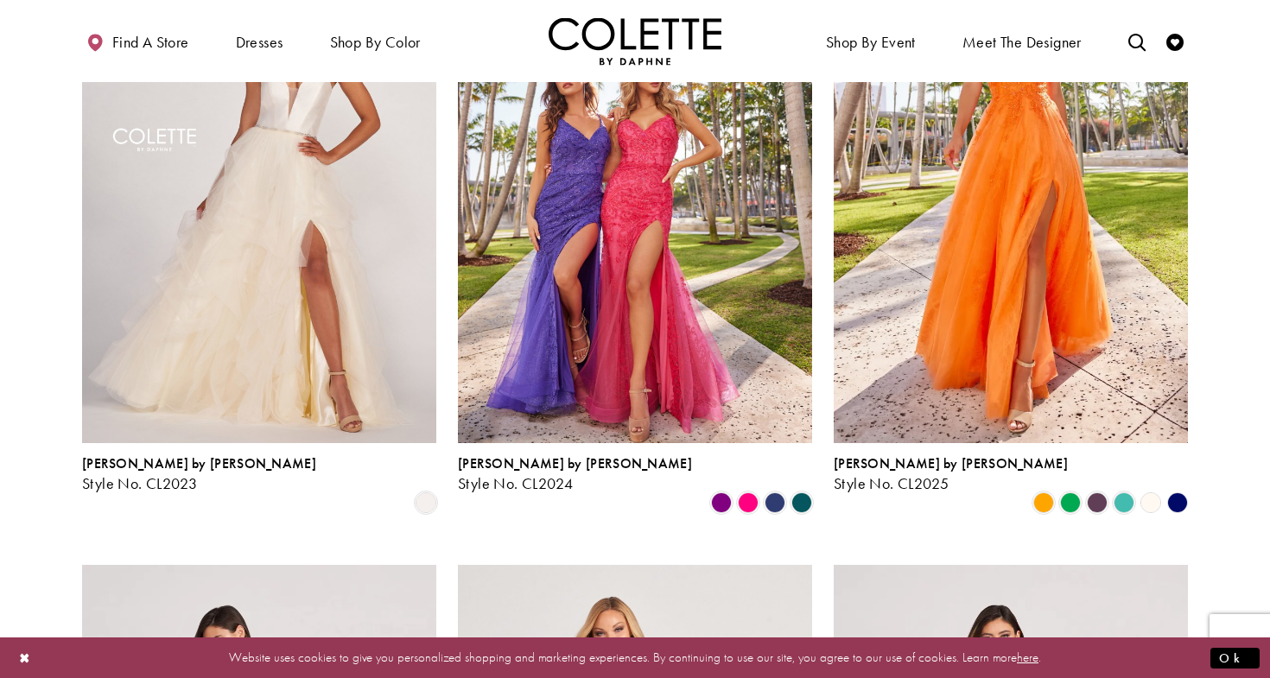
scroll to position [93, 0]
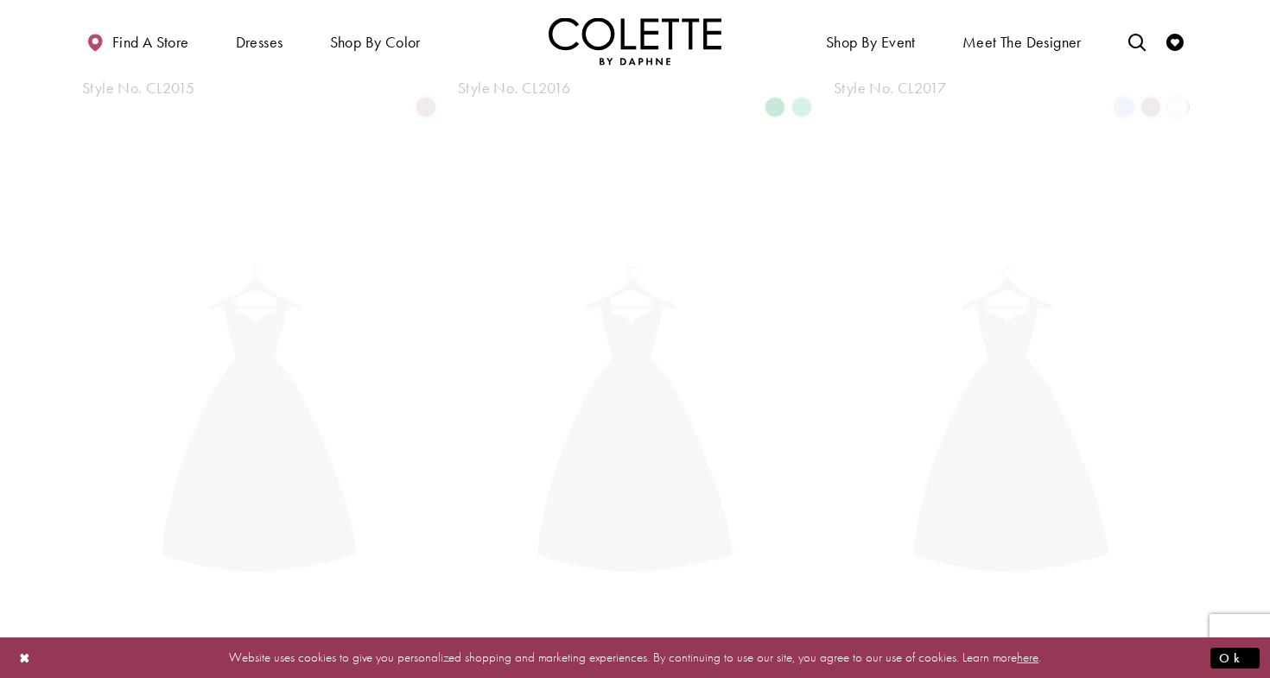
scroll to position [93, 0]
